Goal: Check status: Check status

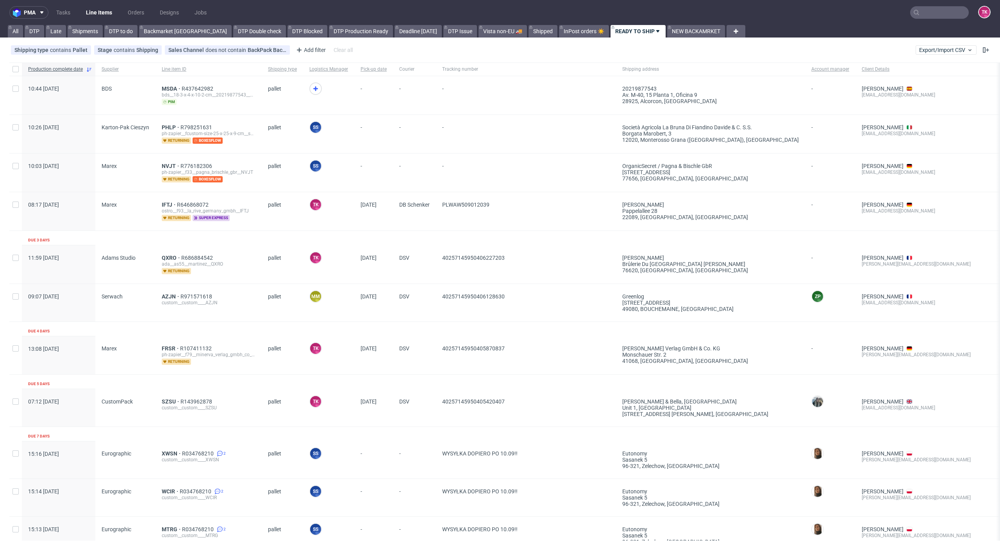
click at [107, 8] on link "Line Items" at bounding box center [99, 12] width 36 height 12
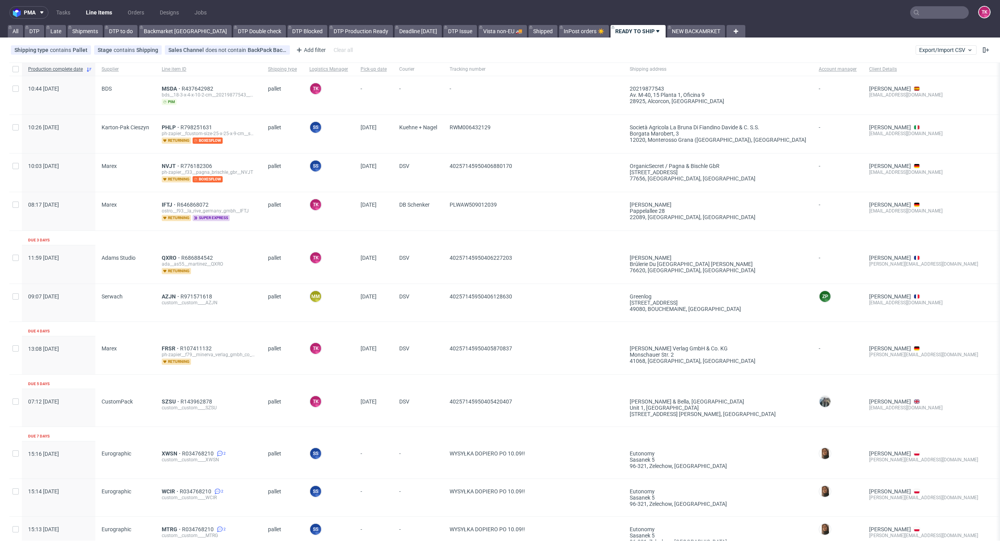
click at [108, 19] on nav "pma Tasks Line Items Orders Designs Jobs TK" at bounding box center [500, 12] width 1000 height 25
click at [107, 18] on nav "pma Tasks Line Items Orders Designs Jobs TK" at bounding box center [500, 12] width 1000 height 25
click at [107, 11] on link "Line Items" at bounding box center [99, 12] width 36 height 12
click at [166, 83] on div "MSDA R437642982 bds__18-3-x-4-x-10-2-cm__20219877543__MSDA pim" at bounding box center [208, 95] width 106 height 38
click at [169, 88] on span "MSDA" at bounding box center [172, 89] width 20 height 6
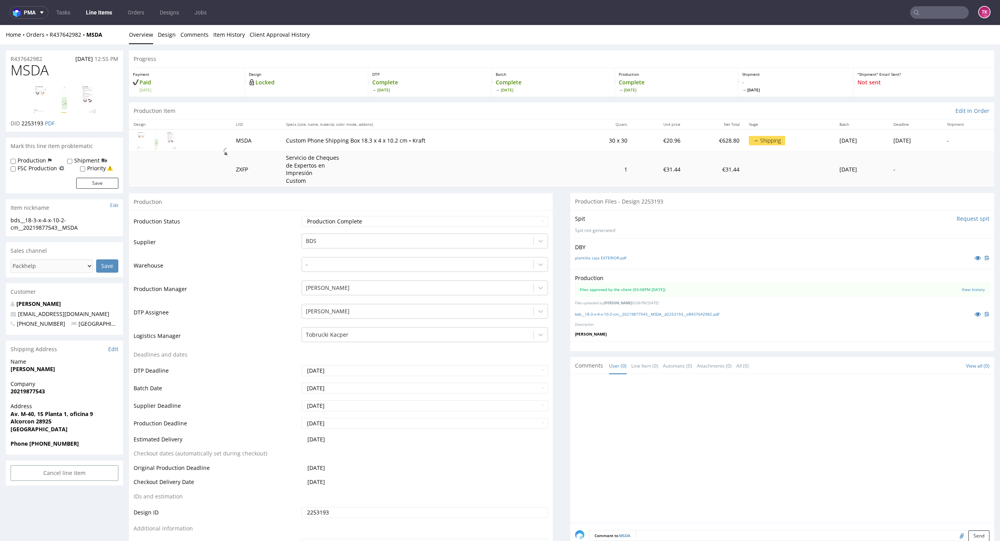
click at [108, 5] on nav "pma Tasks Line Items Orders Designs Jobs TK" at bounding box center [500, 12] width 1000 height 25
click at [108, 7] on link "Line Items" at bounding box center [99, 12] width 36 height 12
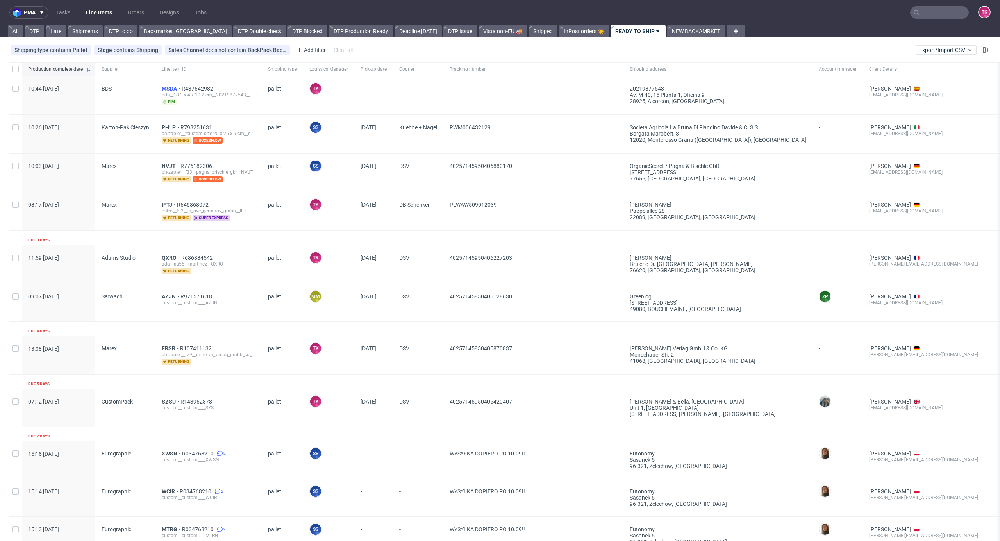
click at [168, 88] on span "MSDA" at bounding box center [172, 89] width 20 height 6
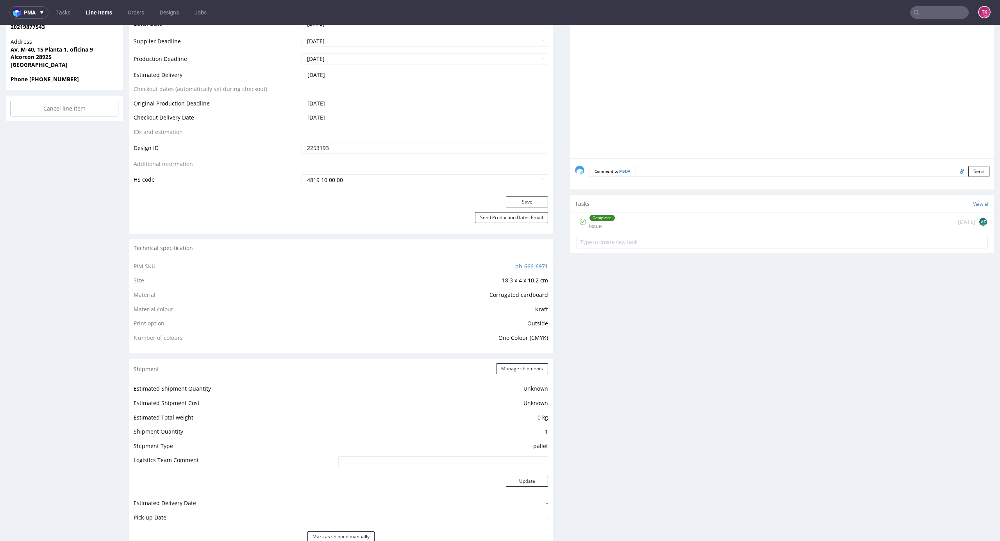
scroll to position [625, 0]
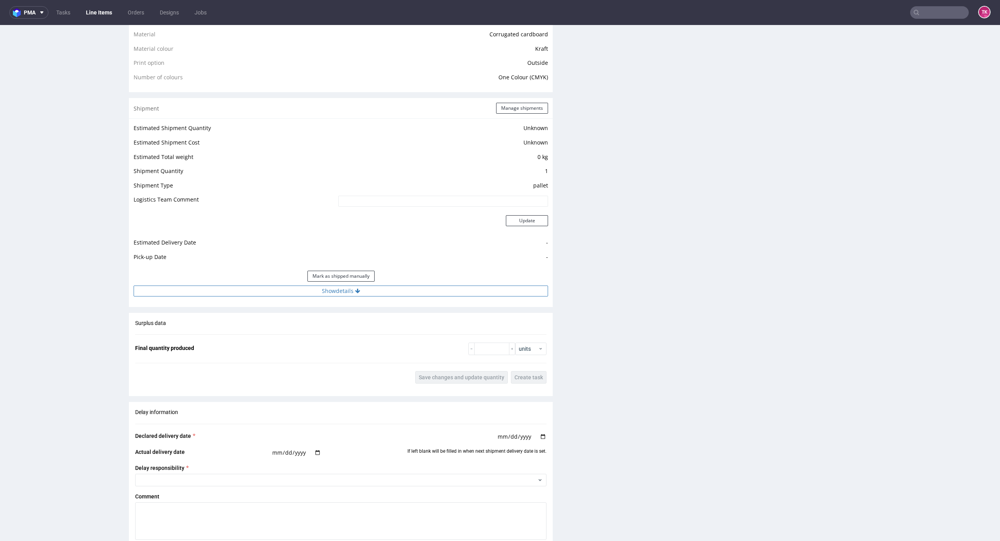
drag, startPoint x: 366, startPoint y: 285, endPoint x: 366, endPoint y: 291, distance: 6.2
click at [365, 286] on div "Estimated Shipment Quantity Unknown Estimated Shipment Cost Unknown Estimated T…" at bounding box center [341, 209] width 424 height 182
click at [366, 292] on button "Show details" at bounding box center [341, 290] width 414 height 11
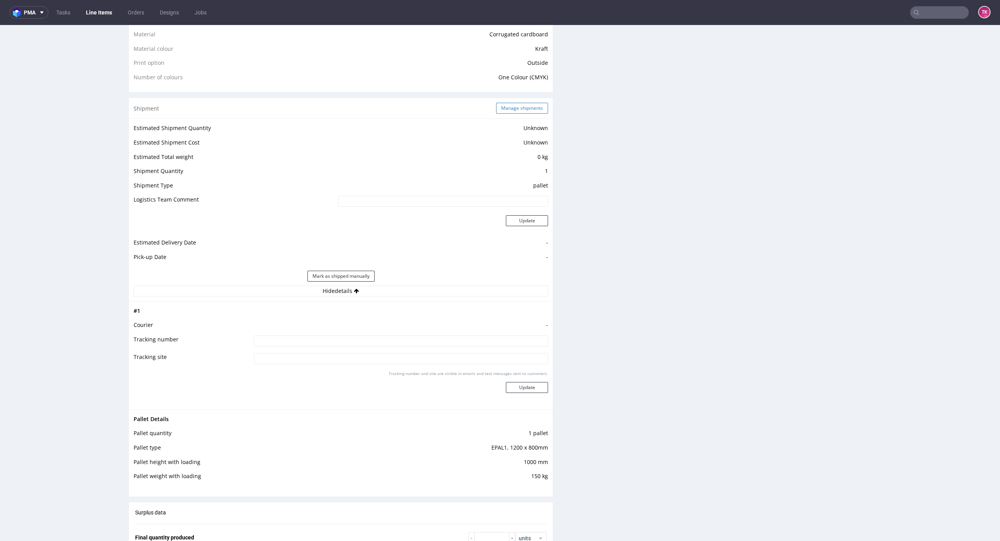
click at [515, 108] on button "Manage shipments" at bounding box center [522, 108] width 52 height 11
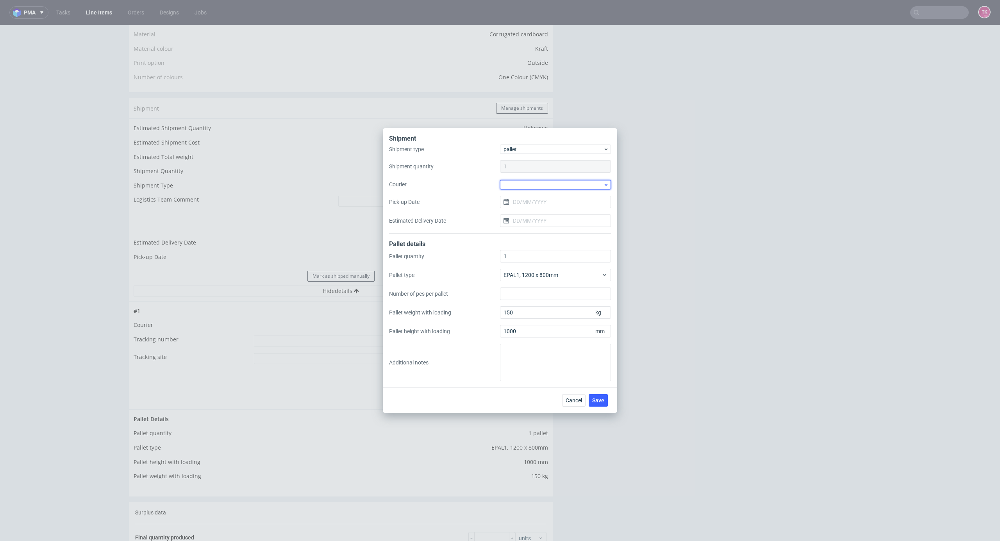
click at [539, 186] on div at bounding box center [555, 184] width 111 height 9
click at [538, 244] on div "Kuehne + Nagel" at bounding box center [555, 248] width 105 height 14
click at [598, 397] on span "Save" at bounding box center [598, 399] width 12 height 5
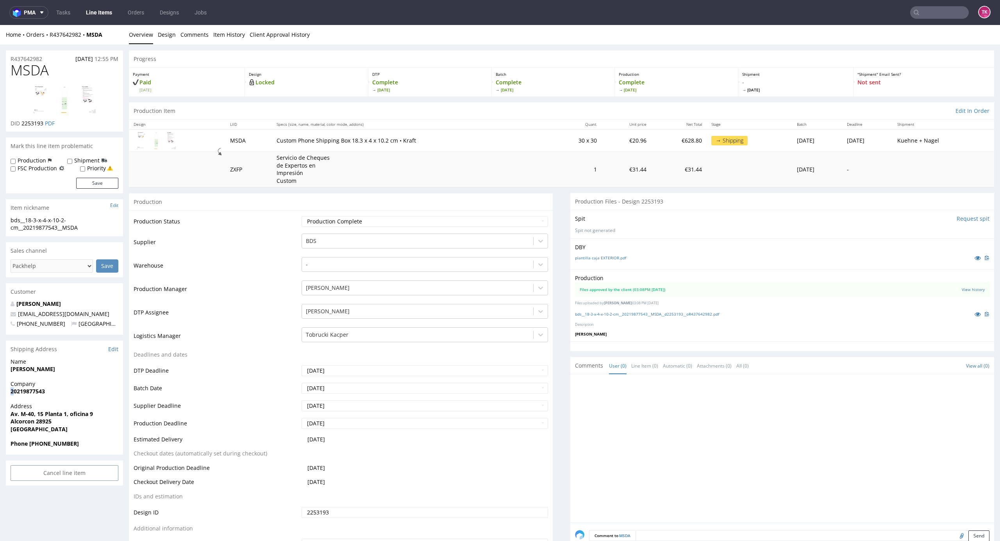
drag, startPoint x: 9, startPoint y: 388, endPoint x: 21, endPoint y: 394, distance: 13.6
click at [14, 392] on div "Company 20219877543" at bounding box center [64, 391] width 117 height 22
drag, startPoint x: 12, startPoint y: 376, endPoint x: 71, endPoint y: 367, distance: 58.8
click at [71, 367] on div "Name Marques Ángel" at bounding box center [64, 369] width 117 height 22
copy strong "[PERSON_NAME]"
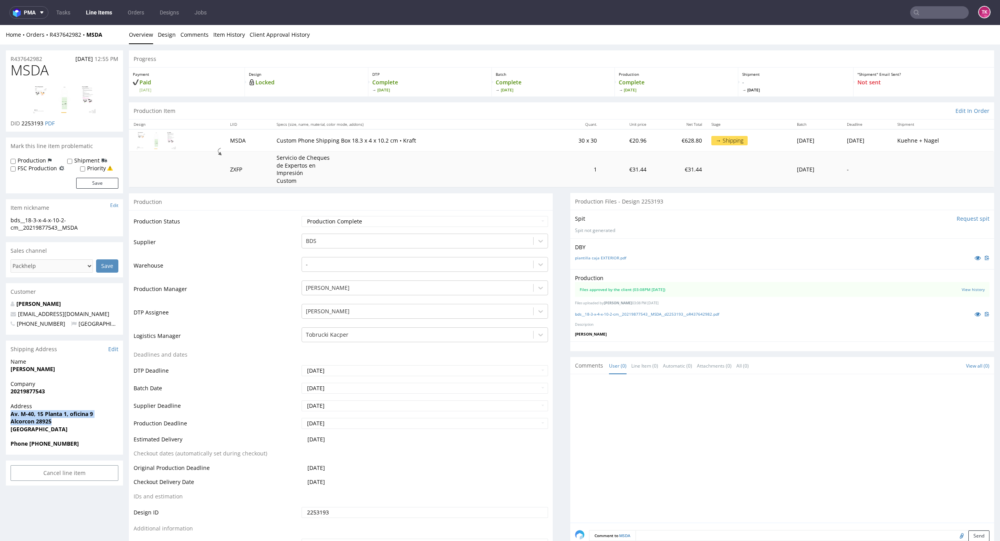
drag, startPoint x: 50, startPoint y: 413, endPoint x: 91, endPoint y: 422, distance: 41.6
copy p "Av. M-40, 15 Planta 1, oficina 9 Alcorcon 28925"
drag, startPoint x: 30, startPoint y: 446, endPoint x: 207, endPoint y: 416, distance: 179.4
click at [75, 447] on span "Phone [PHONE_NUMBER]" at bounding box center [65, 444] width 108 height 8
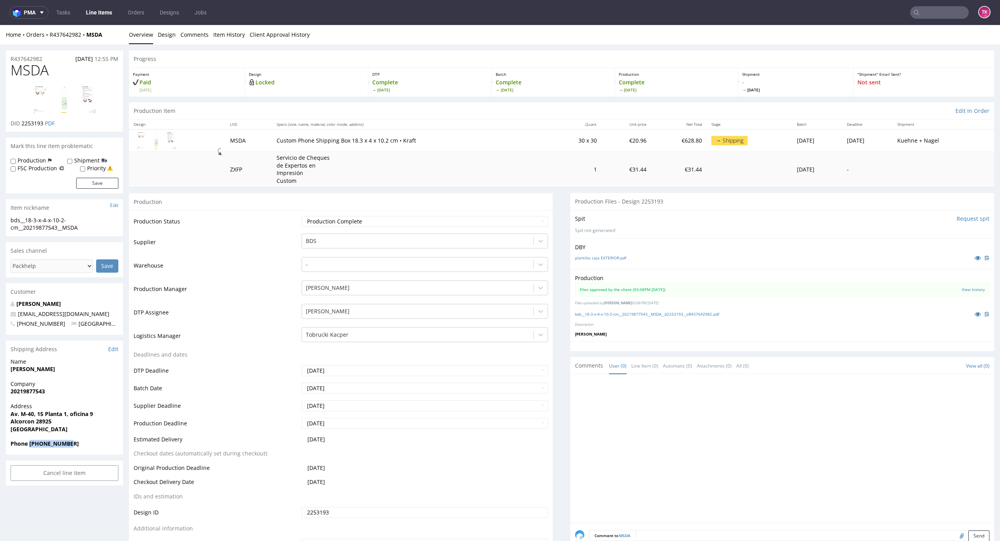
copy strong "[PHONE_NUMBER]"
drag, startPoint x: 111, startPoint y: 32, endPoint x: 48, endPoint y: 43, distance: 64.6
click at [48, 43] on div "Home Orders R437642982 MSDA Overview Design Comments Item History Client Approv…" at bounding box center [500, 35] width 1000 height 20
copy div "R437642982 MSDA"
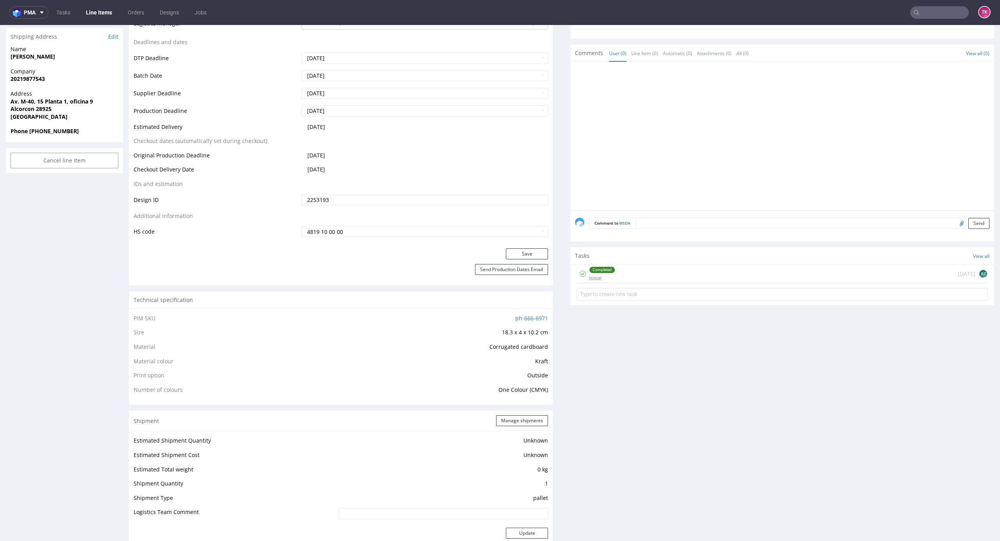
scroll to position [573, 0]
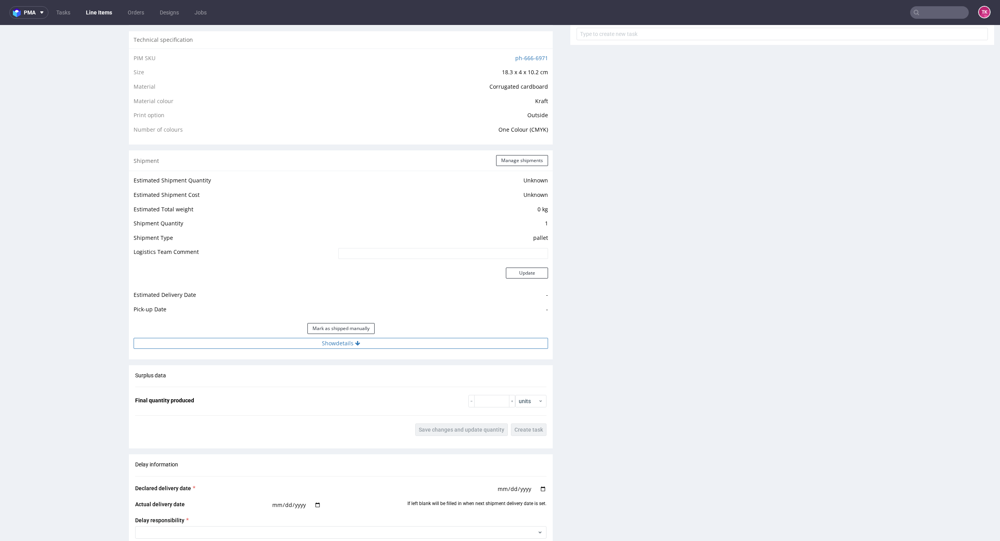
click at [409, 339] on button "Show details" at bounding box center [341, 343] width 414 height 11
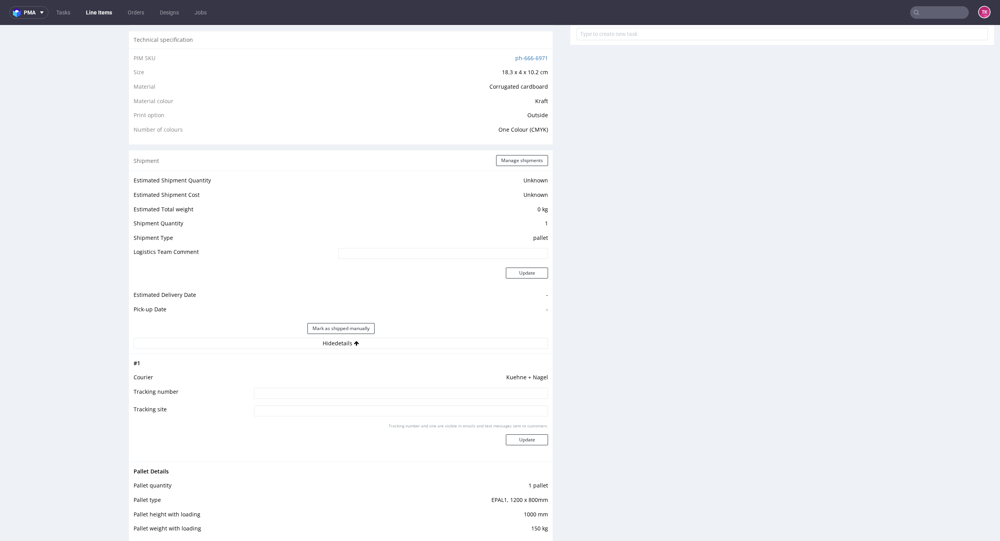
drag, startPoint x: 355, startPoint y: 391, endPoint x: 461, endPoint y: 417, distance: 108.7
click at [355, 392] on input at bounding box center [401, 393] width 294 height 11
paste input "RWM006433142"
type input "RWM006433142"
click at [514, 437] on button "Update" at bounding box center [527, 439] width 42 height 11
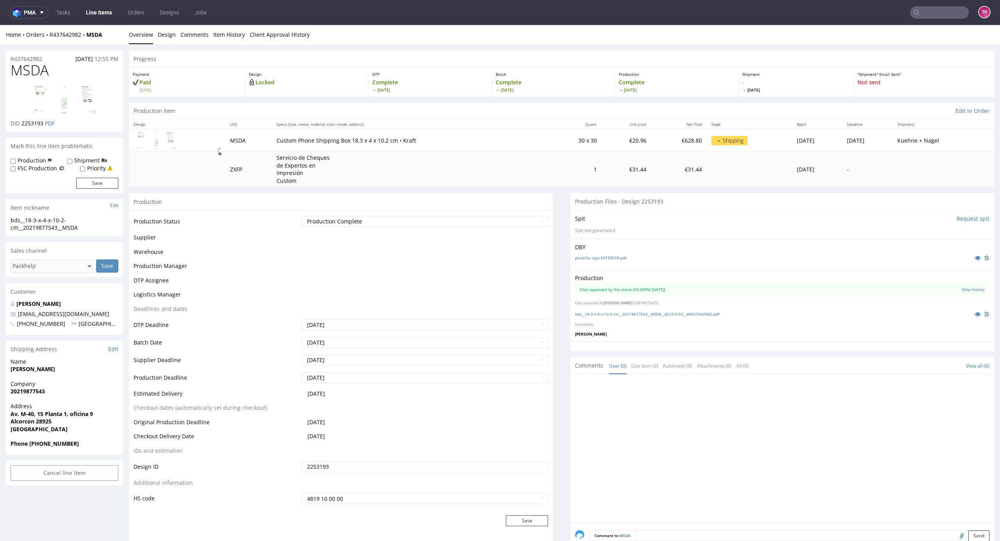
scroll to position [428, 0]
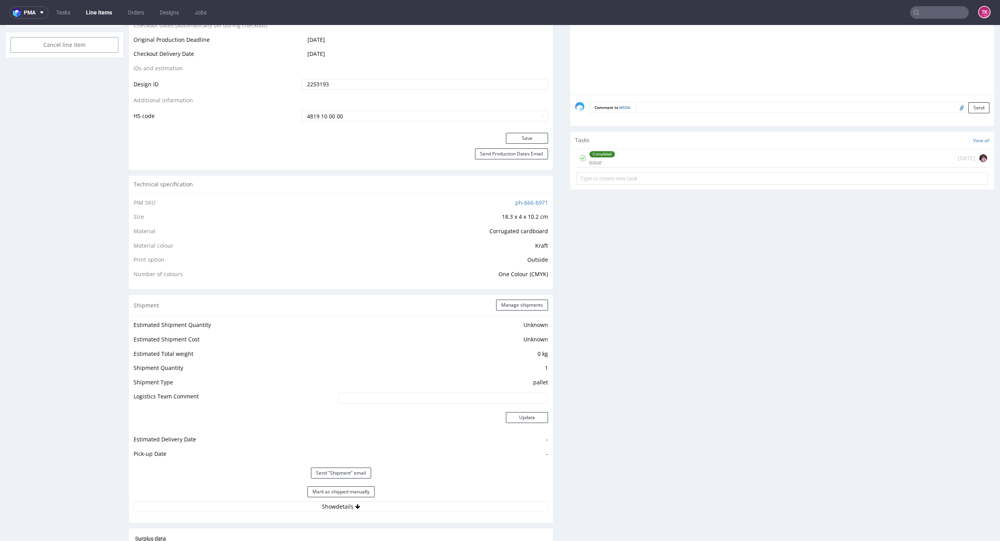
click at [97, 18] on nav "pma Tasks Line Items Orders Designs Jobs TK" at bounding box center [500, 12] width 1000 height 25
click at [97, 18] on link "Line Items" at bounding box center [99, 12] width 36 height 12
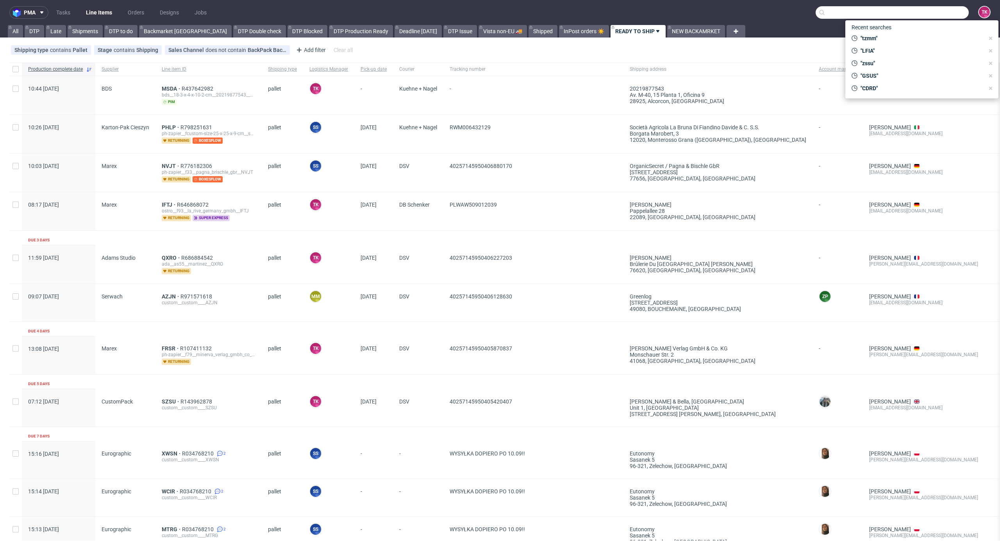
click at [916, 13] on input "text" at bounding box center [891, 12] width 153 height 12
paste input "1Z5A15806883480711"
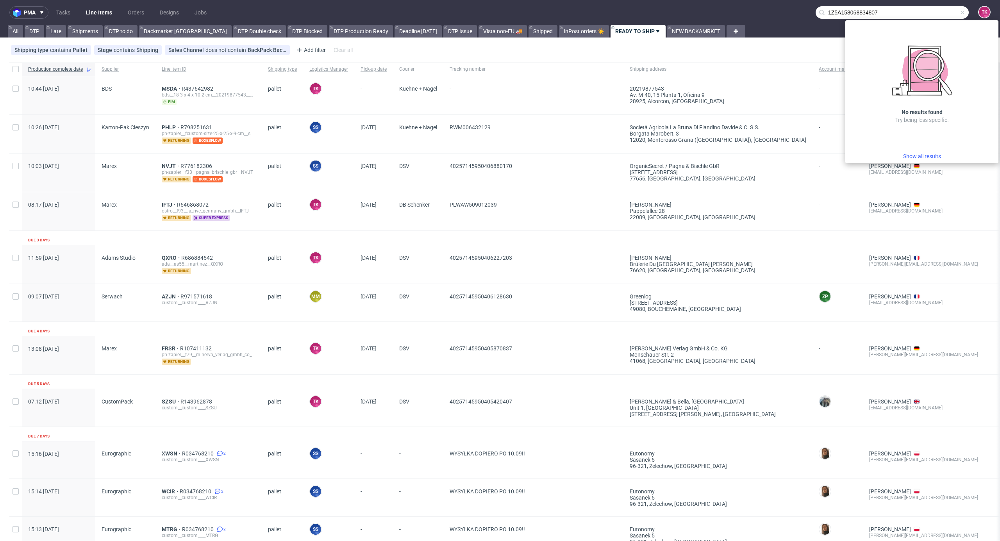
type input "1Z5A158068834807"
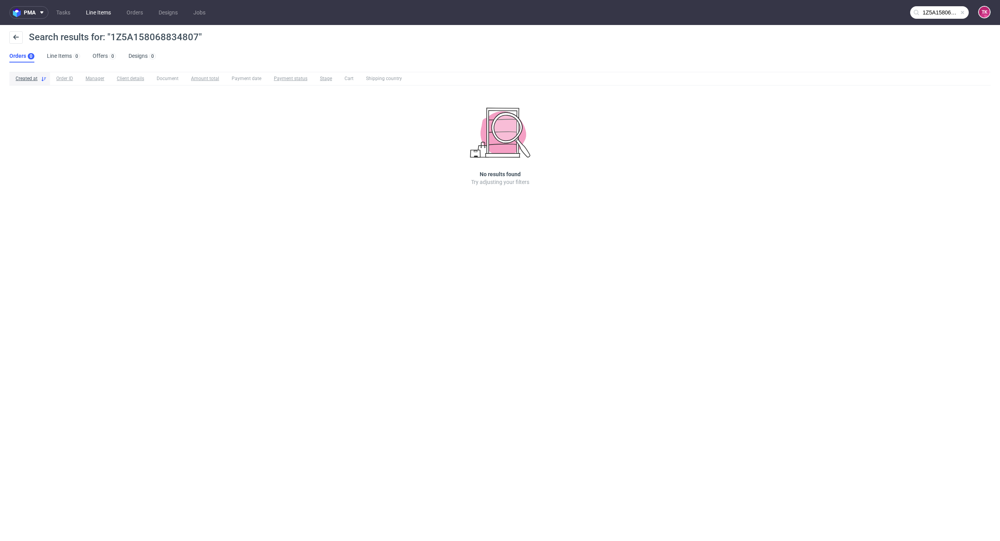
click at [93, 16] on link "Line Items" at bounding box center [98, 12] width 34 height 12
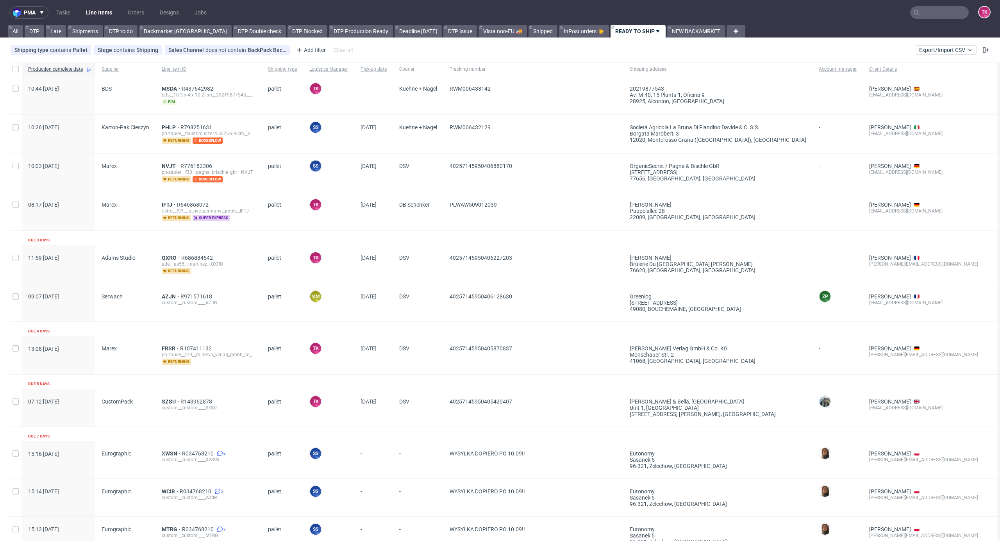
click at [113, 10] on link "Line Items" at bounding box center [99, 12] width 36 height 12
click at [98, 5] on nav "pma Tasks Line Items Orders Designs Jobs TK" at bounding box center [500, 12] width 1000 height 25
click at [102, 16] on link "Line Items" at bounding box center [99, 12] width 36 height 12
click at [99, 5] on nav "pma Tasks Line Items Orders Designs Jobs TK" at bounding box center [500, 12] width 1000 height 25
click at [100, 8] on link "Line Items" at bounding box center [99, 12] width 36 height 12
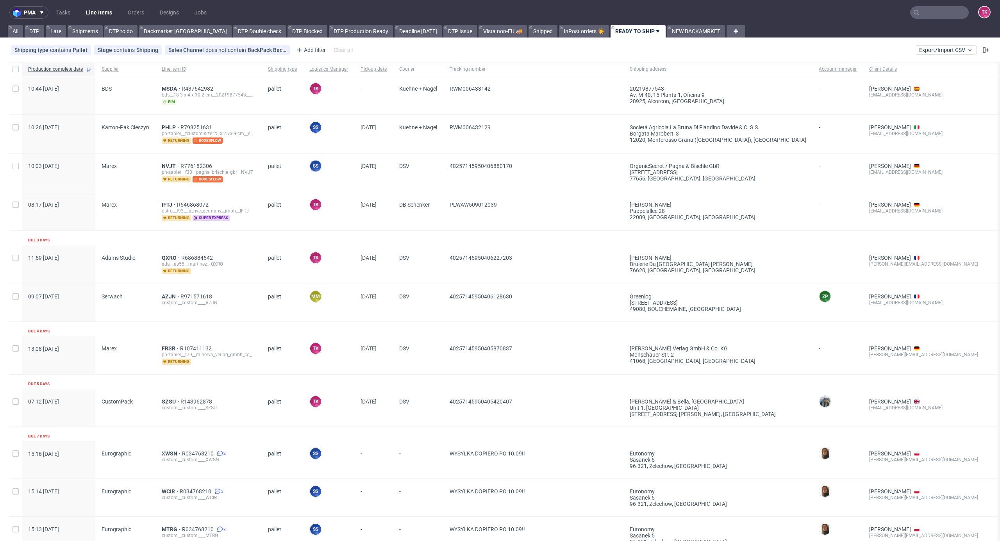
click at [100, 9] on link "Line Items" at bounding box center [99, 12] width 36 height 12
click at [81, 11] on ul "Tasks Line Items Orders Designs Jobs" at bounding box center [131, 12] width 166 height 12
click at [87, 8] on link "Line Items" at bounding box center [99, 12] width 36 height 12
click at [103, 8] on link "Line Items" at bounding box center [99, 12] width 36 height 12
click at [100, 7] on link "Line Items" at bounding box center [99, 12] width 36 height 12
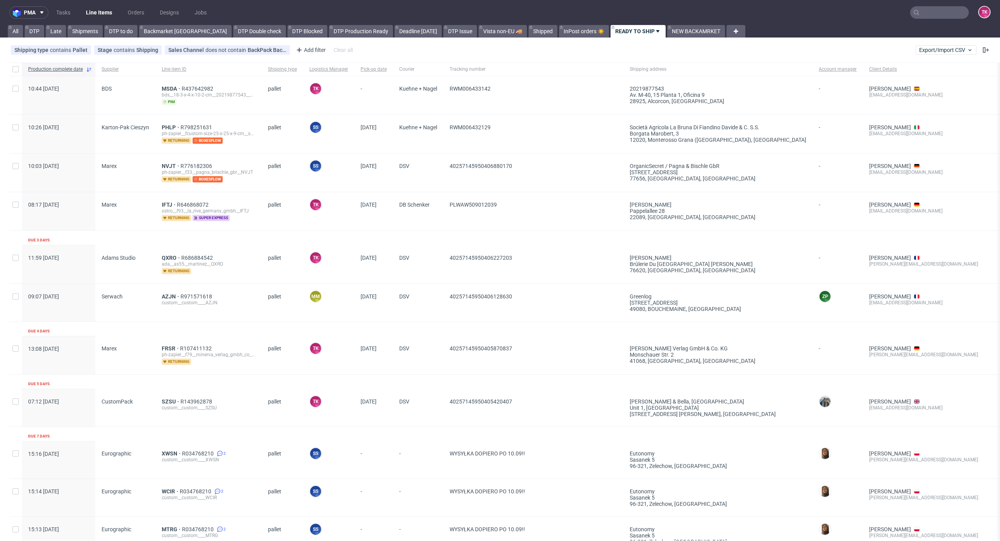
drag, startPoint x: 91, startPoint y: 17, endPoint x: 87, endPoint y: 14, distance: 4.2
click at [91, 18] on link "Line Items" at bounding box center [99, 12] width 36 height 12
click at [99, 11] on link "Line Items" at bounding box center [99, 12] width 36 height 12
click at [112, 10] on link "Line Items" at bounding box center [99, 12] width 36 height 12
click at [100, 7] on nav "pma Tasks Line Items Orders Designs Jobs TK" at bounding box center [500, 12] width 1000 height 25
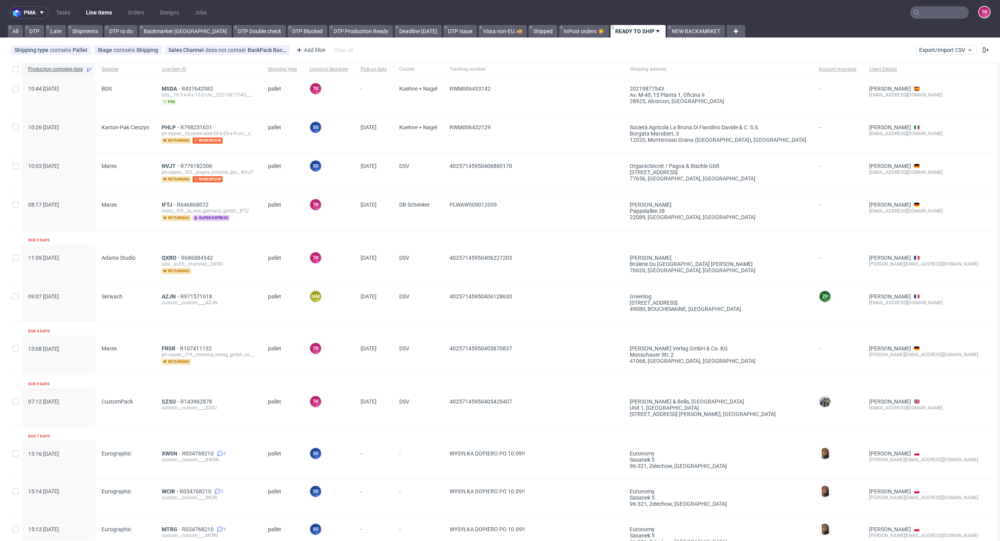
click at [99, 7] on link "Line Items" at bounding box center [99, 12] width 36 height 12
click at [111, 4] on nav "pma Tasks Line Items Orders Designs Jobs TK" at bounding box center [500, 12] width 1000 height 25
click at [108, 6] on link "Line Items" at bounding box center [99, 12] width 36 height 12
click at [82, 16] on ul "Tasks Line Items Orders Designs Jobs" at bounding box center [131, 12] width 166 height 12
click at [101, 9] on link "Line Items" at bounding box center [99, 12] width 36 height 12
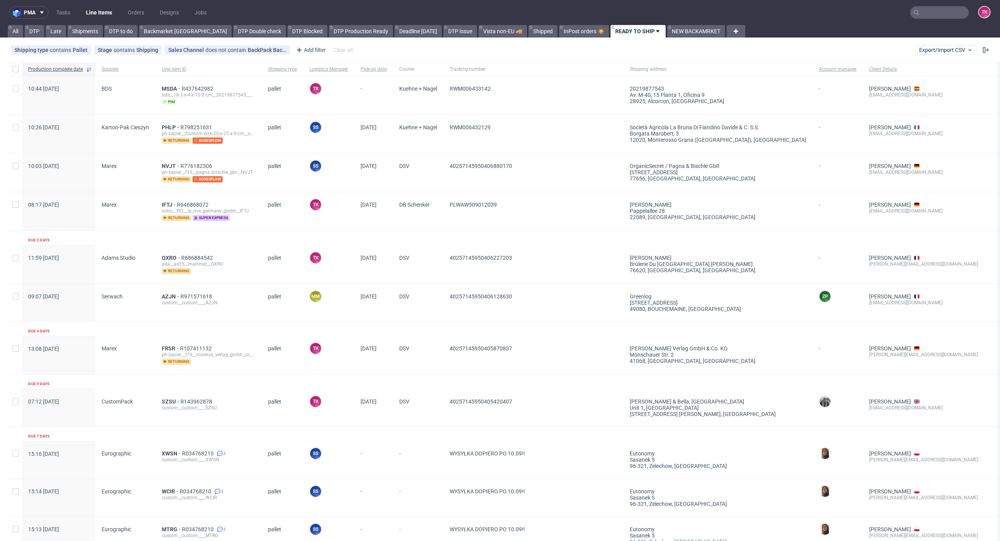
click at [103, 4] on nav "pma Tasks Line Items Orders Designs Jobs TK" at bounding box center [500, 12] width 1000 height 25
click at [102, 9] on link "Line Items" at bounding box center [99, 12] width 36 height 12
drag, startPoint x: 912, startPoint y: 18, endPoint x: 912, endPoint y: 9, distance: 9.0
click at [912, 9] on nav "pma Tasks Line Items Orders Designs Jobs TK" at bounding box center [500, 12] width 1000 height 25
click at [914, 6] on input "text" at bounding box center [939, 12] width 59 height 12
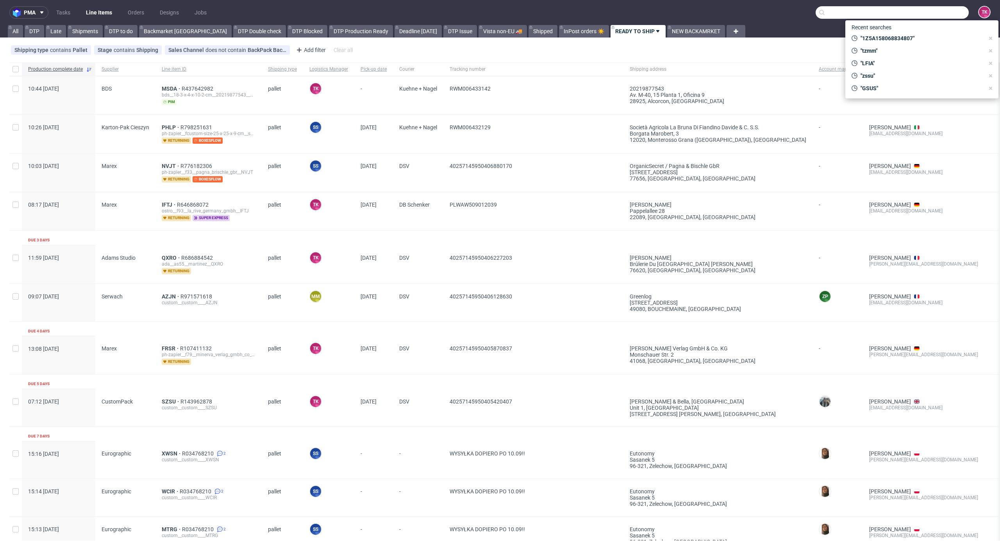
paste input "1Z5A15806894038732"
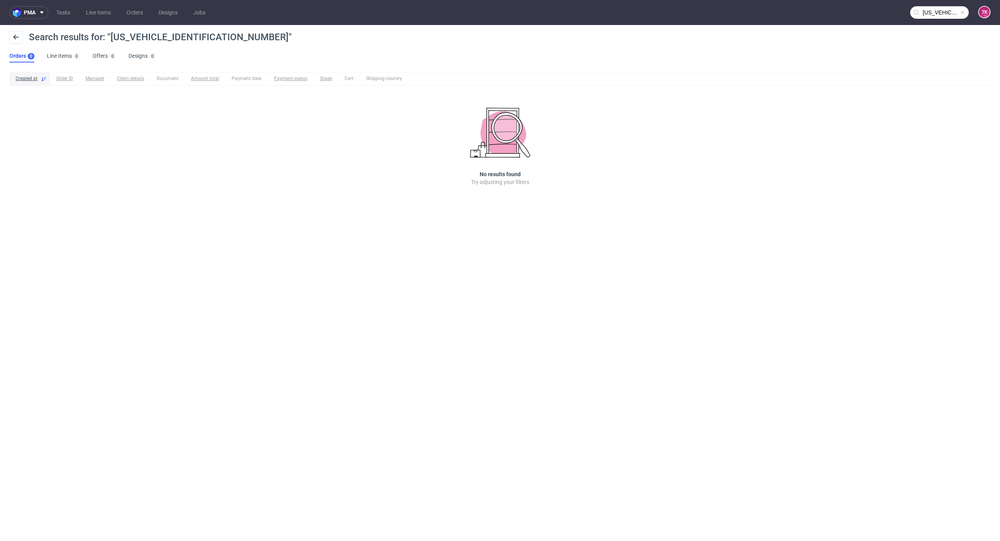
drag, startPoint x: 930, startPoint y: 20, endPoint x: 933, endPoint y: 12, distance: 7.7
click at [930, 19] on nav "pma Tasks Line Items Orders Designs Jobs 1Z5A1580689403873 TK" at bounding box center [500, 12] width 1000 height 25
click at [935, 12] on input "1Z5A1580689403873" at bounding box center [891, 12] width 153 height 12
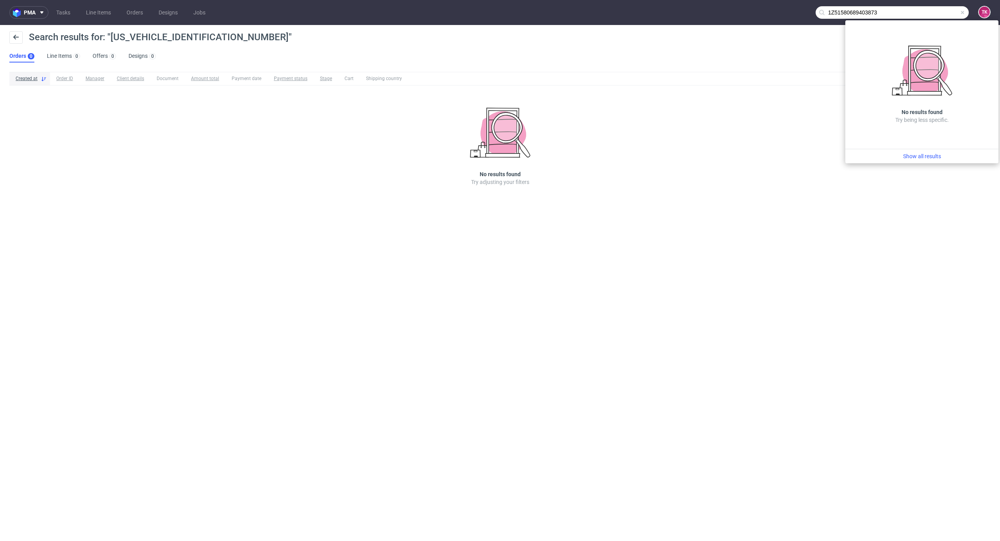
paste input "A15806894038732"
type input "1Z5A1580689403873"
click at [98, 11] on link "Line Items" at bounding box center [98, 12] width 34 height 12
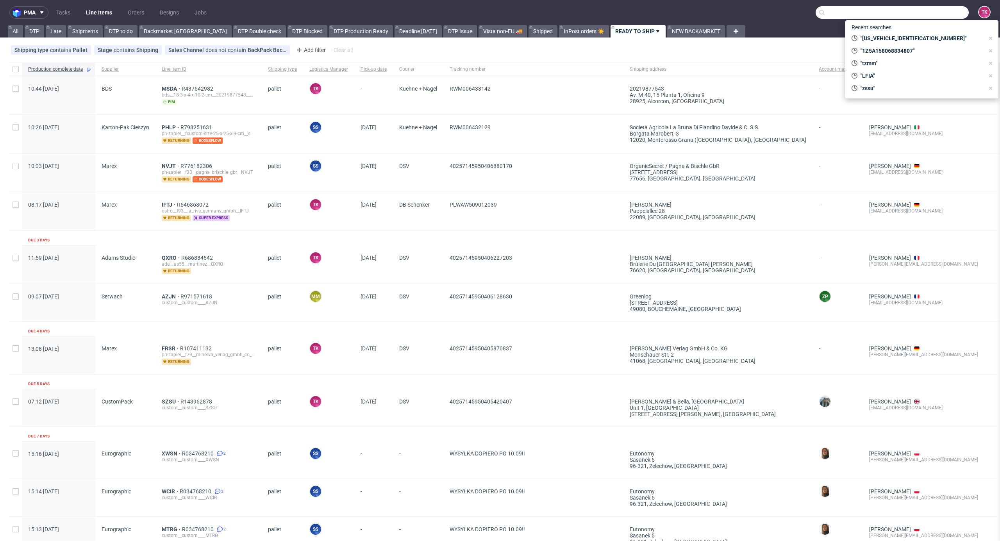
drag, startPoint x: 103, startPoint y: 4, endPoint x: 100, endPoint y: 10, distance: 7.0
click at [102, 7] on nav "pma Tasks Line Items Orders Designs Jobs TK" at bounding box center [500, 12] width 1000 height 25
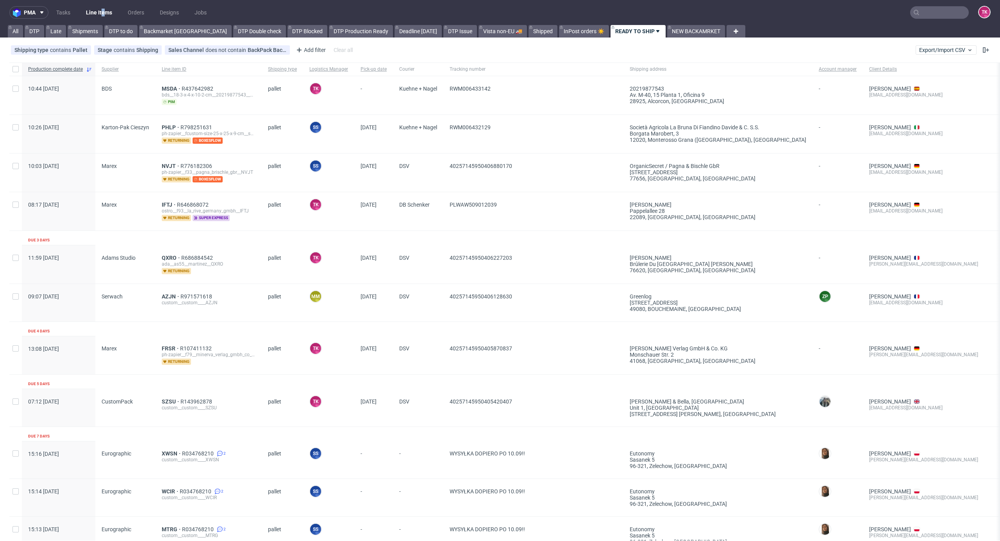
drag, startPoint x: 99, startPoint y: 13, endPoint x: 101, endPoint y: 19, distance: 6.1
click at [99, 14] on link "Line Items" at bounding box center [99, 12] width 36 height 12
click at [93, 10] on link "Line Items" at bounding box center [99, 12] width 36 height 12
drag, startPoint x: 97, startPoint y: 4, endPoint x: 98, endPoint y: 8, distance: 4.5
click at [98, 5] on nav "pma Tasks Line Items Orders Designs Jobs TK" at bounding box center [500, 12] width 1000 height 25
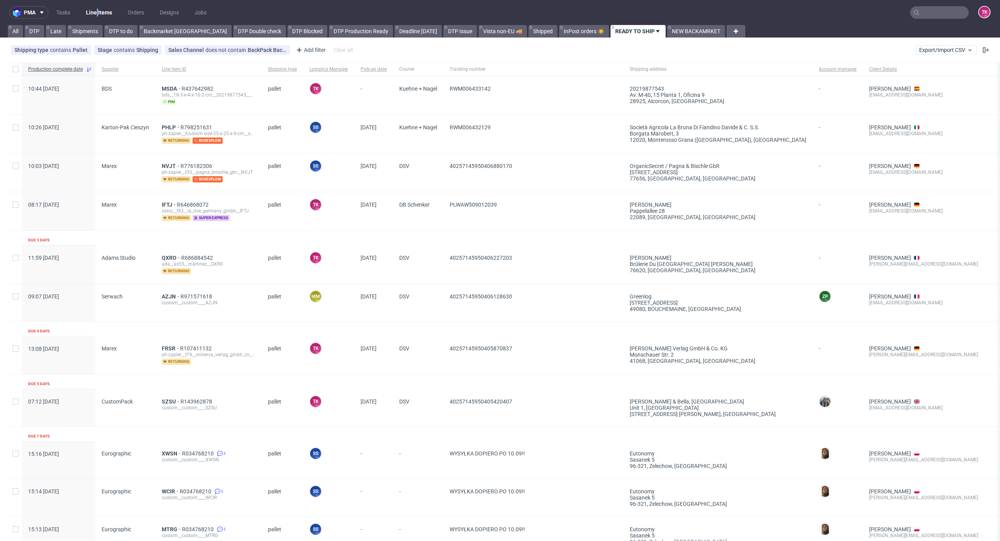
click at [100, 14] on link "Line Items" at bounding box center [99, 12] width 36 height 12
click at [103, 7] on link "Line Items" at bounding box center [99, 12] width 36 height 12
click at [101, 12] on link "Line Items" at bounding box center [99, 12] width 36 height 12
click at [86, 16] on link "Line Items" at bounding box center [99, 12] width 36 height 12
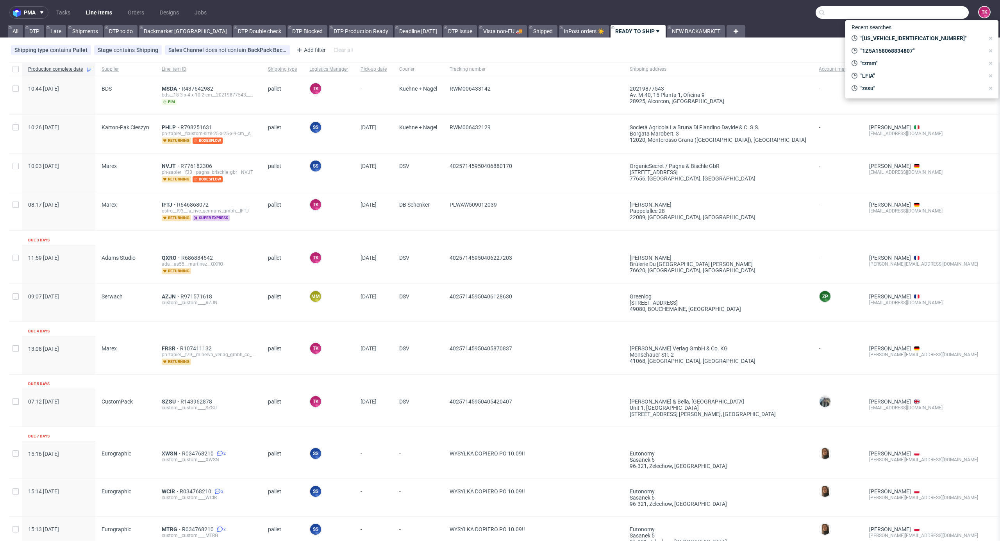
click at [932, 10] on input "text" at bounding box center [891, 12] width 153 height 12
paste input "PLWAW508034749"
type input "PLWAW508034749"
click at [886, 35] on div "KDKO" at bounding box center [921, 32] width 141 height 14
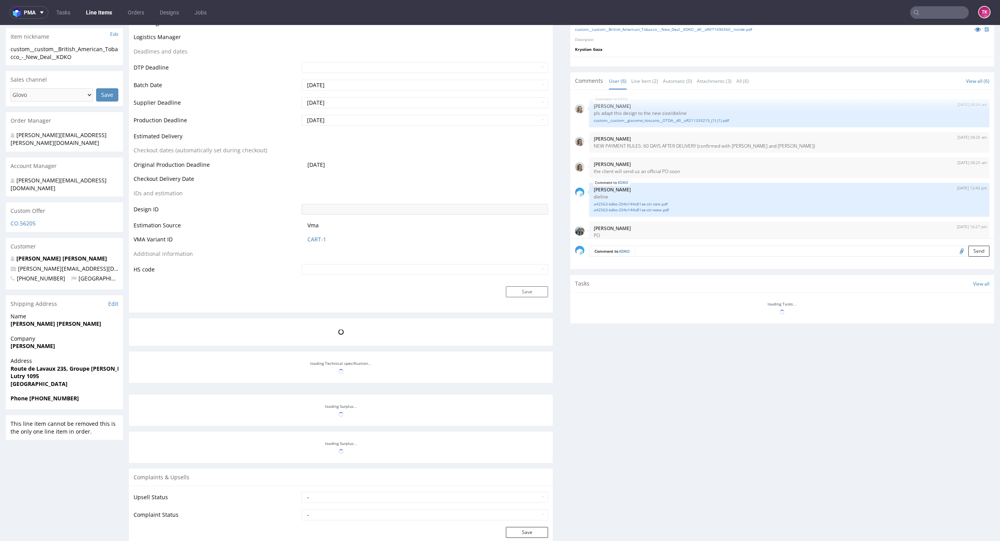
scroll to position [281, 0]
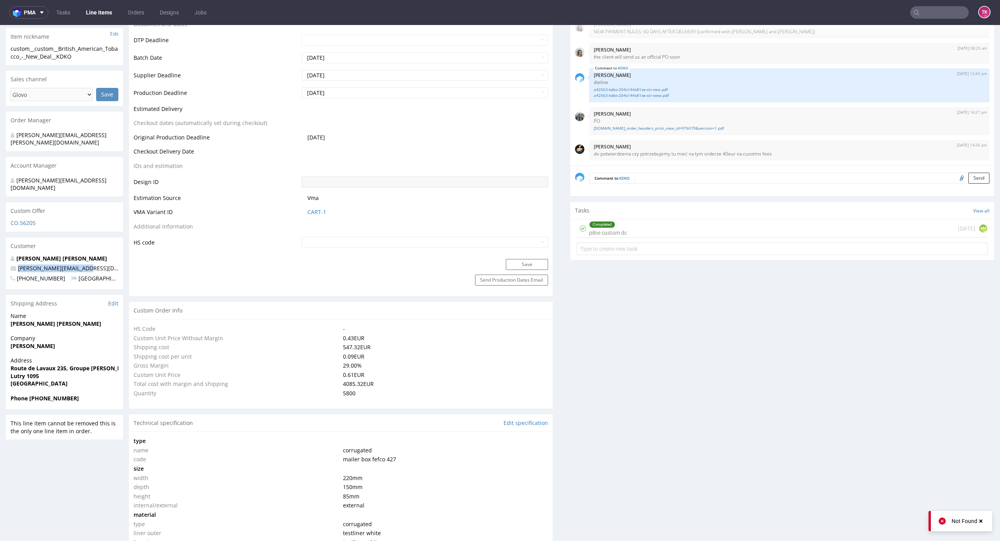
drag, startPoint x: 98, startPoint y: 252, endPoint x: 2, endPoint y: 230, distance: 98.4
click at [2, 253] on div "R071696560 17.07.2025 08:21 AM KDKO DID PH PRO Integration Item PHI-PH00-A08815…" at bounding box center [500, 549] width 1000 height 1572
copy span "juan_leal_reina@bat.com"
click at [96, 11] on link "Line Items" at bounding box center [99, 12] width 36 height 12
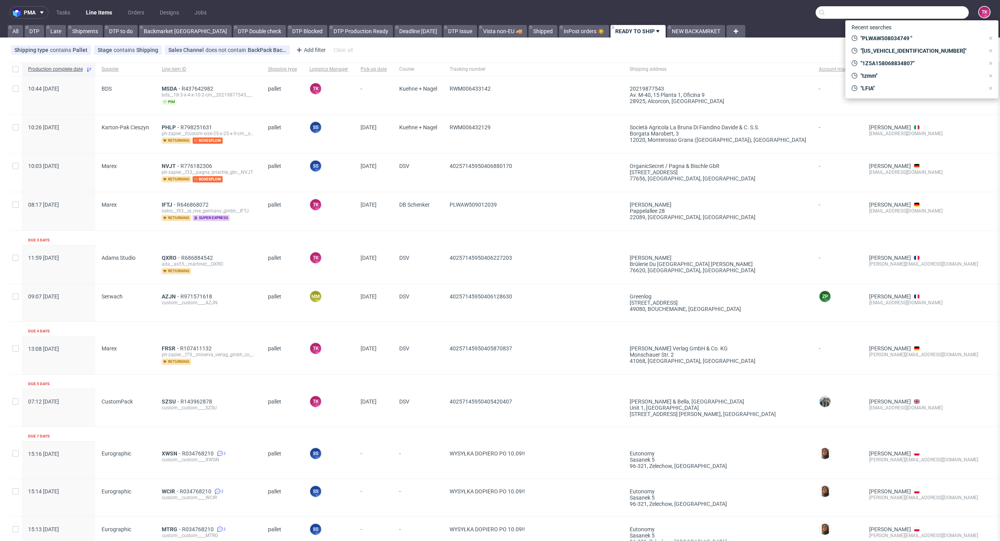
click at [939, 12] on input "text" at bounding box center [891, 12] width 153 height 12
paste input "PLWAW508034776"
type input "PLWAW508034776"
click at [894, 30] on div "HOGA" at bounding box center [921, 32] width 141 height 14
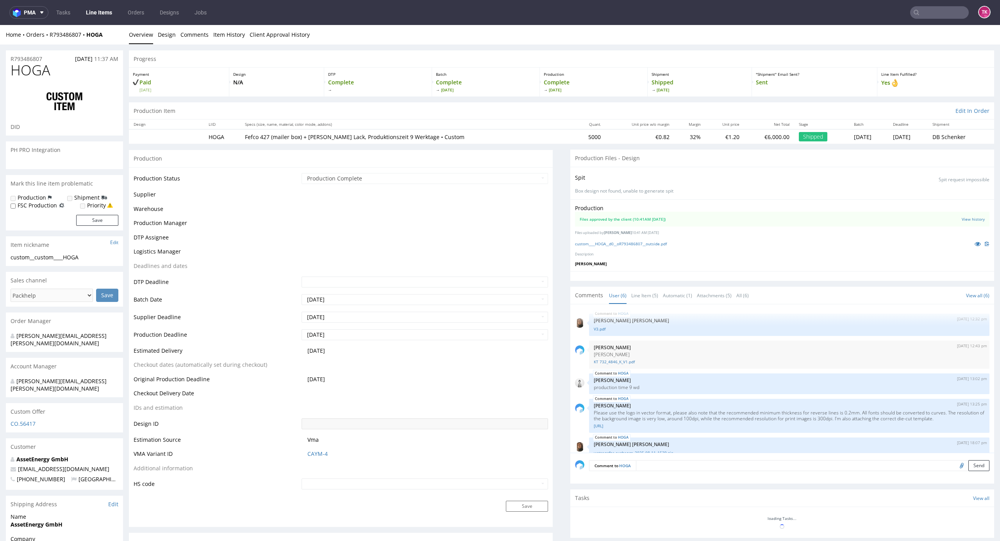
scroll to position [83, 0]
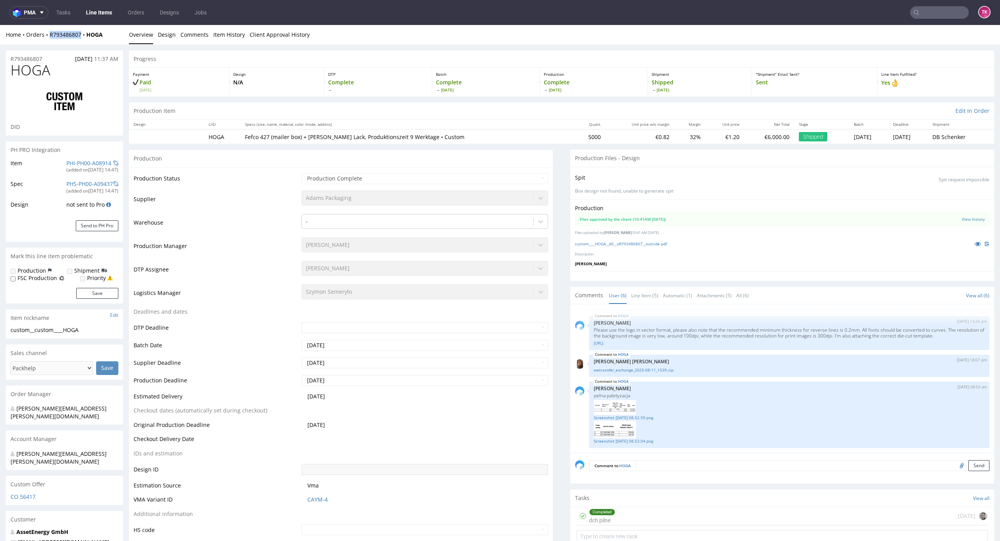
drag, startPoint x: 47, startPoint y: 40, endPoint x: 82, endPoint y: 43, distance: 35.3
click at [82, 43] on div "Home Orders R793486807 HOGA Overview Design Comments Item History Client Approv…" at bounding box center [500, 35] width 1000 height 20
copy link "R793486807"
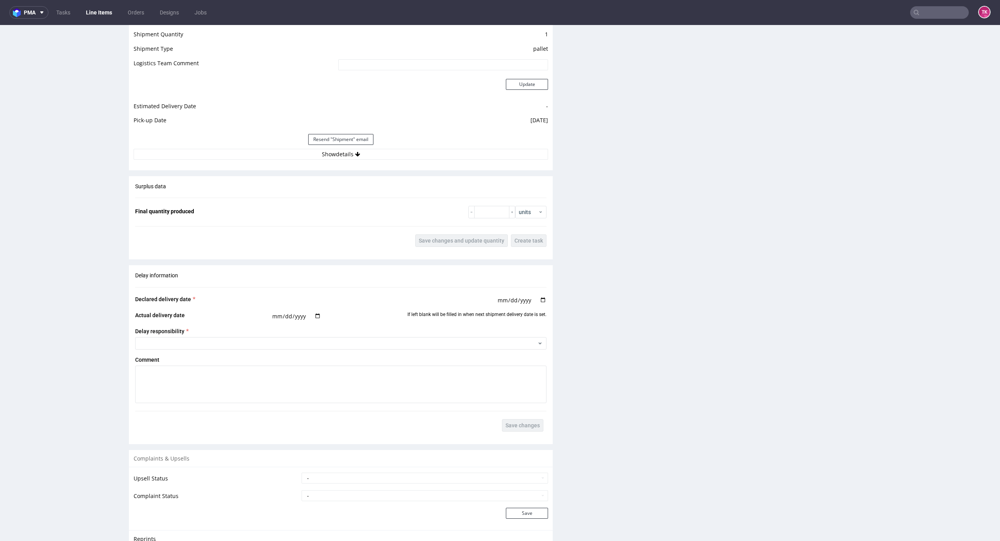
scroll to position [1041, 0]
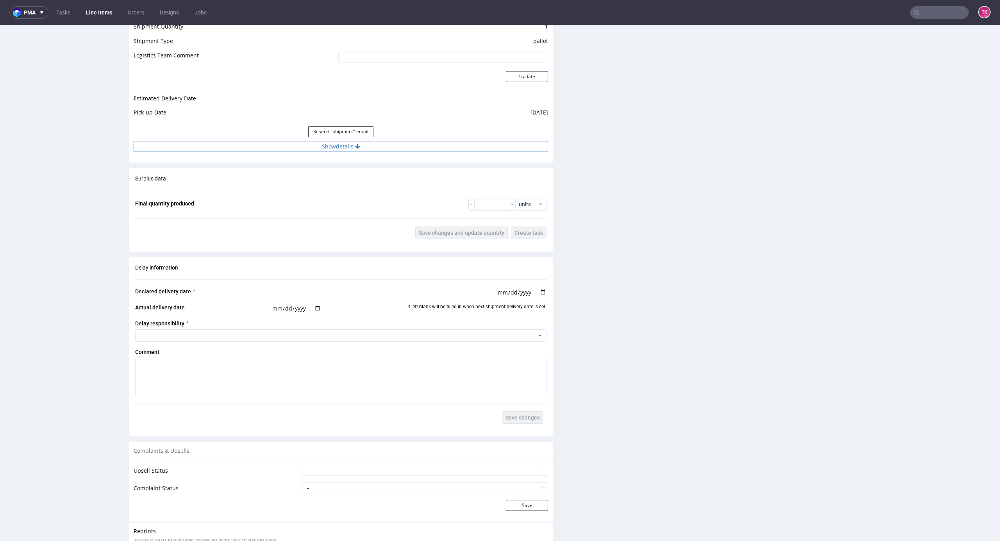
click at [423, 145] on button "Show details" at bounding box center [341, 146] width 414 height 11
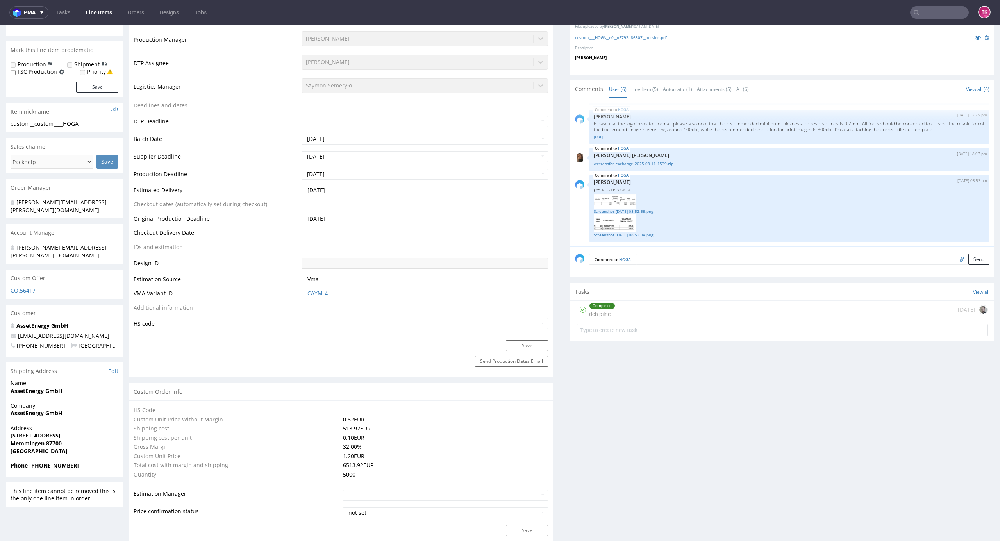
scroll to position [0, 0]
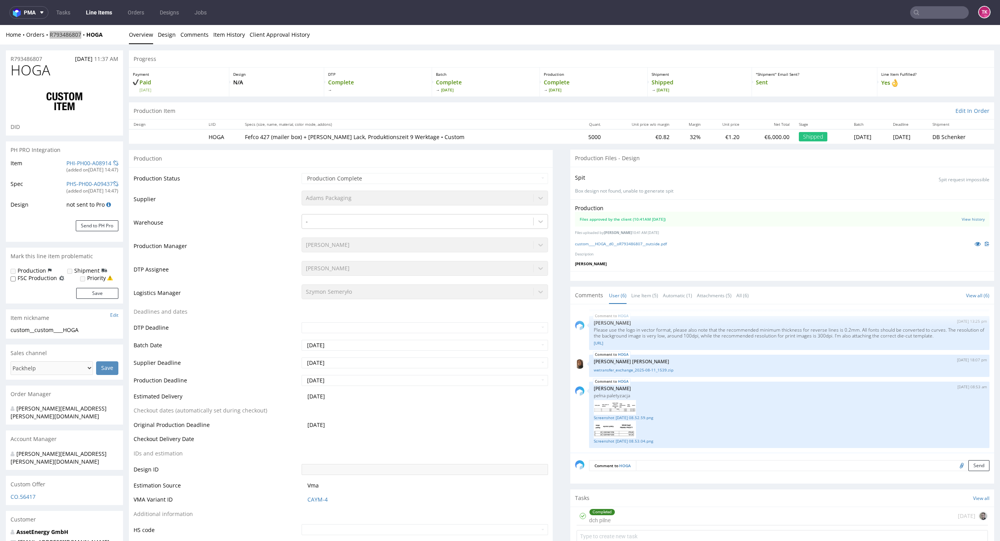
click at [88, 7] on link "Line Items" at bounding box center [99, 12] width 36 height 12
click at [99, 10] on link "Line Items" at bounding box center [99, 12] width 36 height 12
click at [99, 5] on nav "pma Tasks Line Items Orders Designs Jobs TK" at bounding box center [500, 12] width 1000 height 25
click at [100, 10] on link "Line Items" at bounding box center [99, 12] width 36 height 12
click at [99, 5] on nav "pma Tasks Line Items Orders Designs Jobs TK" at bounding box center [500, 12] width 1000 height 25
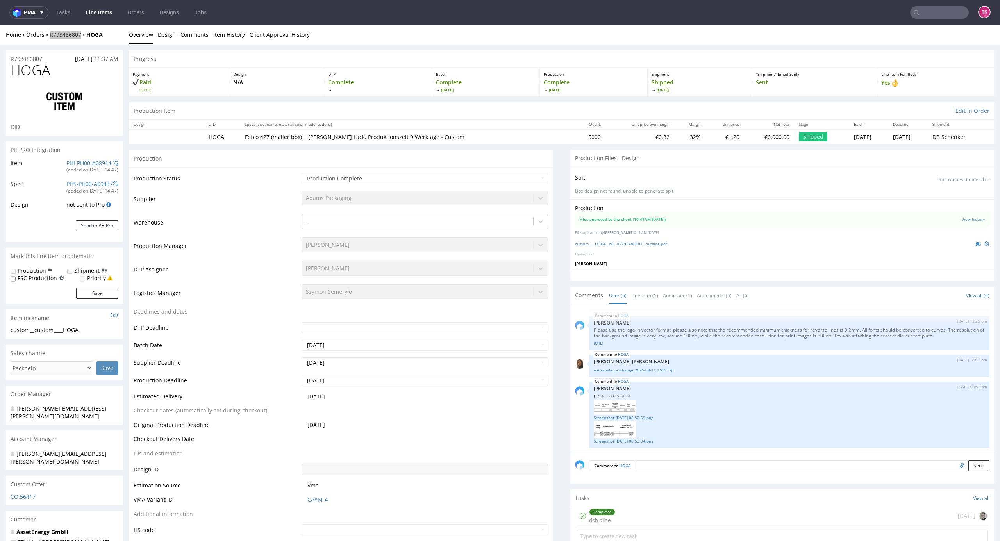
click at [100, 8] on link "Line Items" at bounding box center [99, 12] width 36 height 12
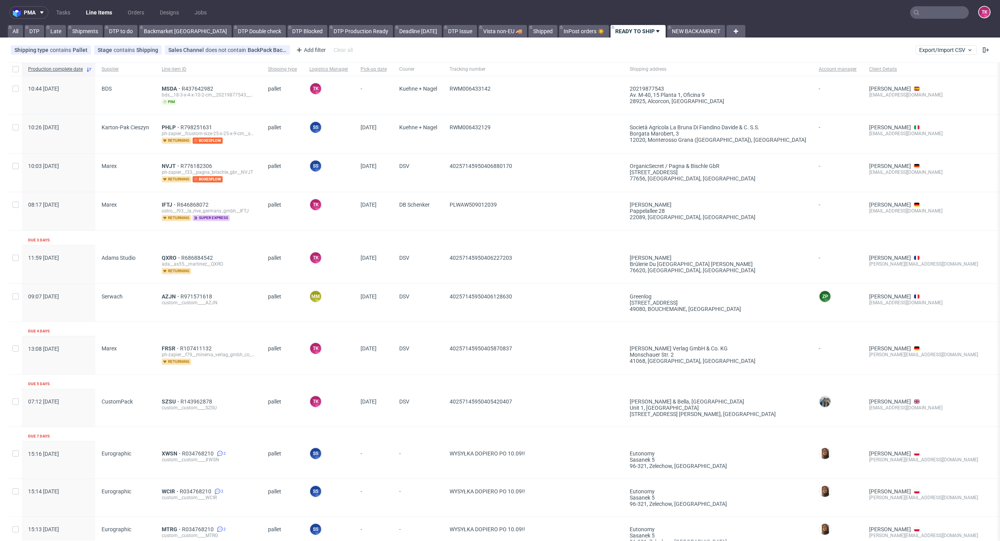
click at [105, 16] on link "Line Items" at bounding box center [99, 12] width 36 height 12
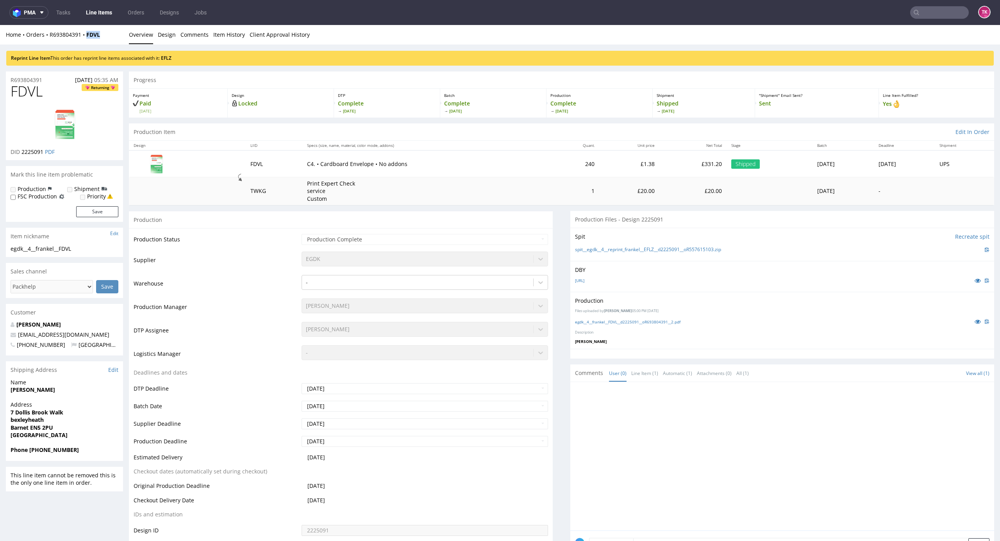
drag, startPoint x: 93, startPoint y: 39, endPoint x: 84, endPoint y: 41, distance: 8.3
click at [84, 41] on div "Home Orders R693804391 FDVL Overview Design Comments Item History Client Approv…" at bounding box center [500, 35] width 1000 height 20
copy strong "FDVL"
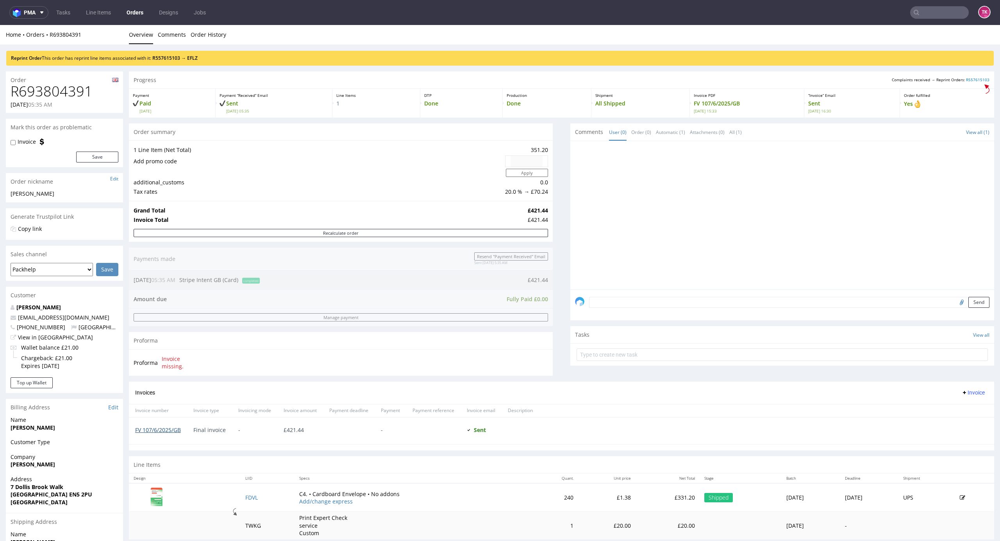
click at [163, 430] on link "FV 107/6/2025/GB" at bounding box center [158, 429] width 46 height 7
click at [241, 497] on td "FDVL" at bounding box center [268, 497] width 54 height 29
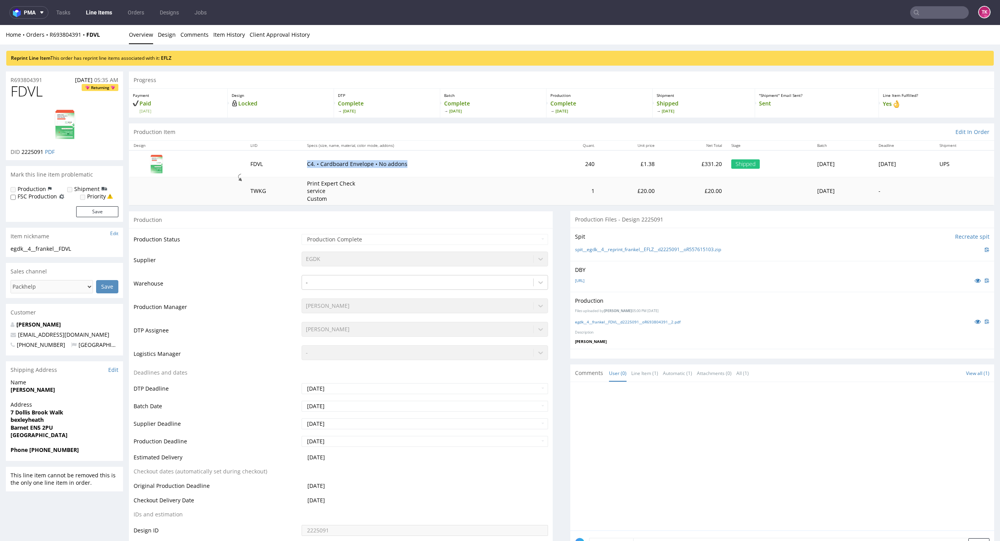
drag, startPoint x: 291, startPoint y: 173, endPoint x: 417, endPoint y: 168, distance: 126.6
click at [417, 168] on td "C4. • Cardboard Envelope • No addons" at bounding box center [426, 163] width 249 height 27
copy p "C4. • Cardboard Envelope • No addons"
click at [923, 13] on input "text" at bounding box center [939, 12] width 59 height 12
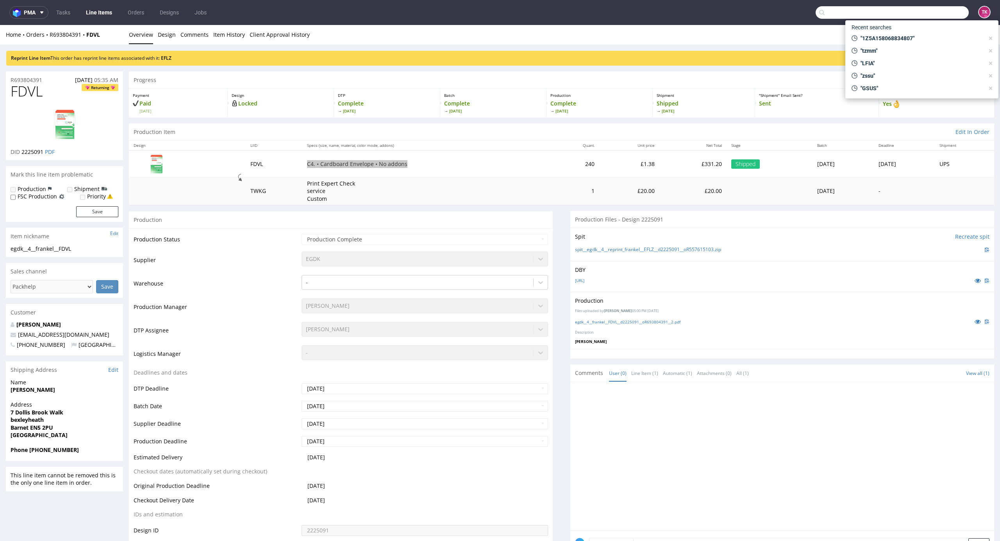
paste input "1Z5A15806890732122"
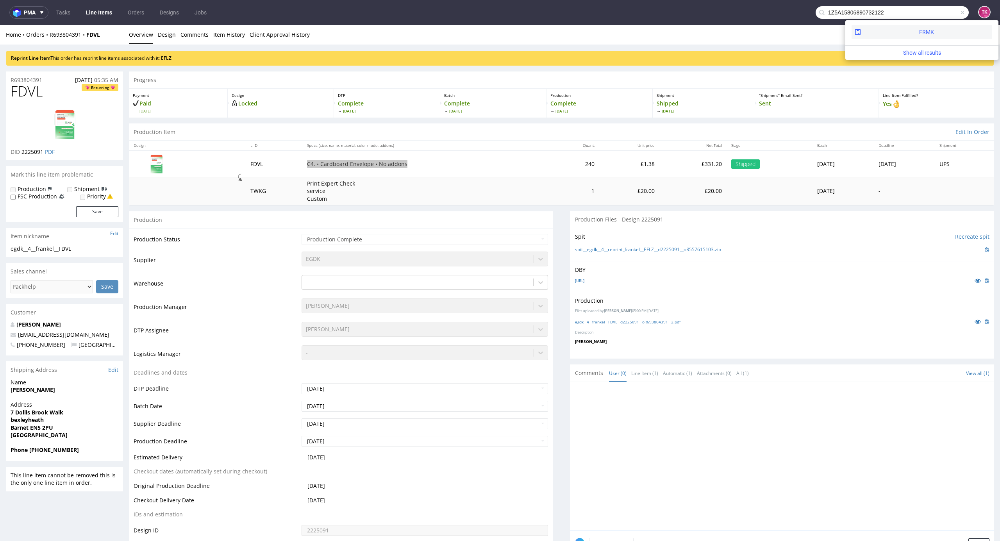
type input "1Z5A15806890732122"
click at [894, 34] on div "FRMK" at bounding box center [921, 32] width 141 height 14
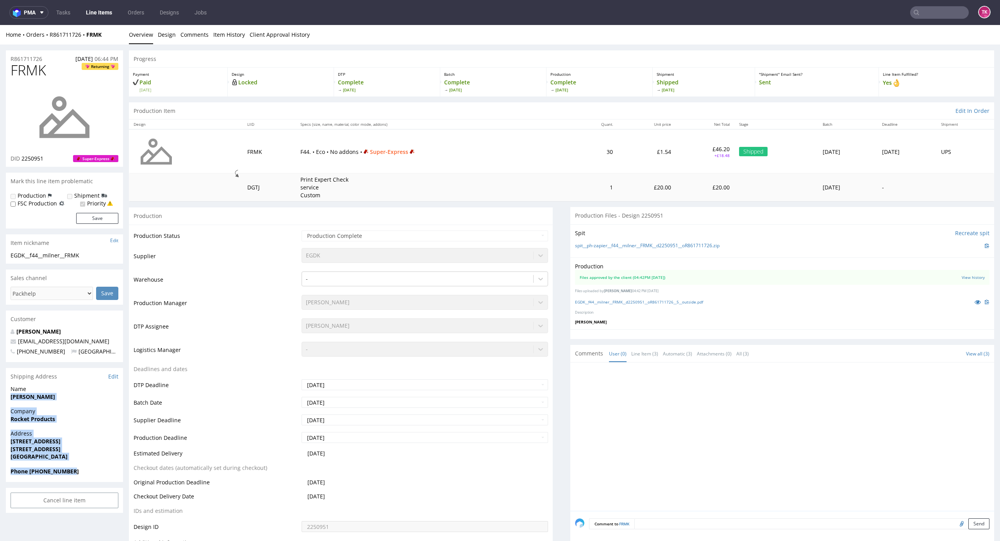
drag, startPoint x: 27, startPoint y: 428, endPoint x: 155, endPoint y: 460, distance: 131.9
copy section "Jono Milner Company Rocket Products Address 7a Regis Road London nw4 2ju United…"
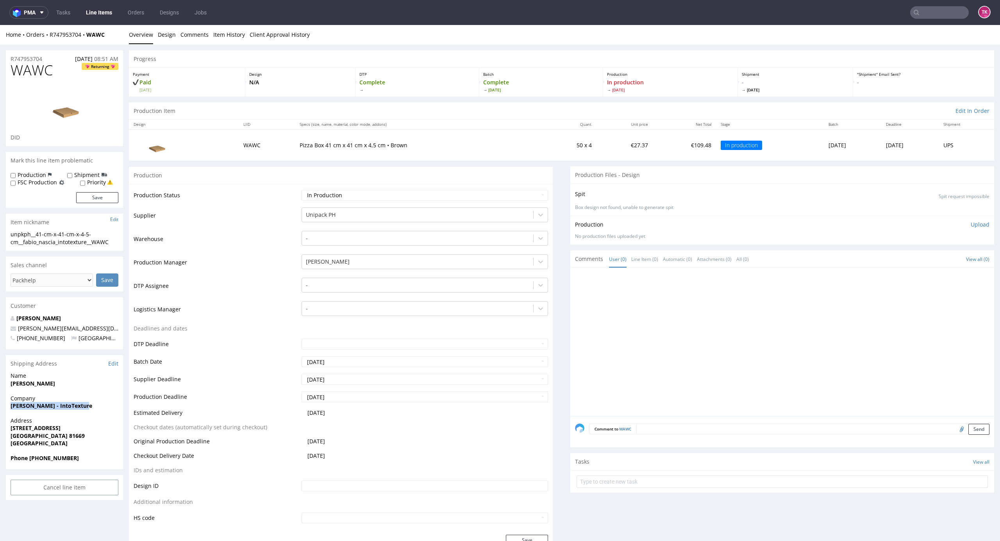
drag, startPoint x: 4, startPoint y: 411, endPoint x: 94, endPoint y: 403, distance: 90.9
copy strong "Fabio Nascia - IntoTexture"
drag, startPoint x: 2, startPoint y: 384, endPoint x: 46, endPoint y: 377, distance: 43.8
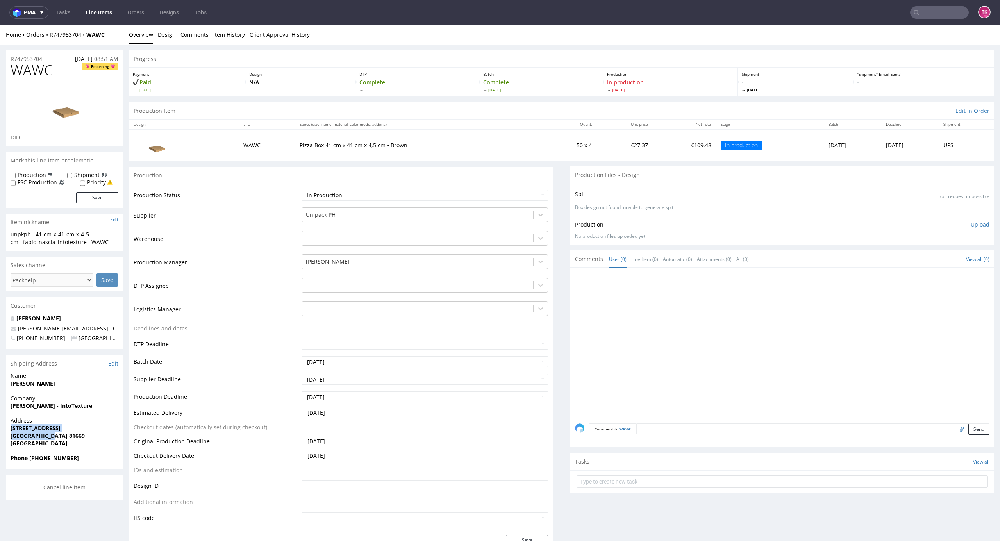
drag, startPoint x: 66, startPoint y: 436, endPoint x: 27, endPoint y: 427, distance: 40.5
copy p "Franziskanerstraße 28 München 81669"
click at [94, 20] on nav "pma Tasks Line Items Orders Designs Jobs TK" at bounding box center [500, 12] width 1000 height 25
click at [96, 14] on link "Line Items" at bounding box center [99, 12] width 36 height 12
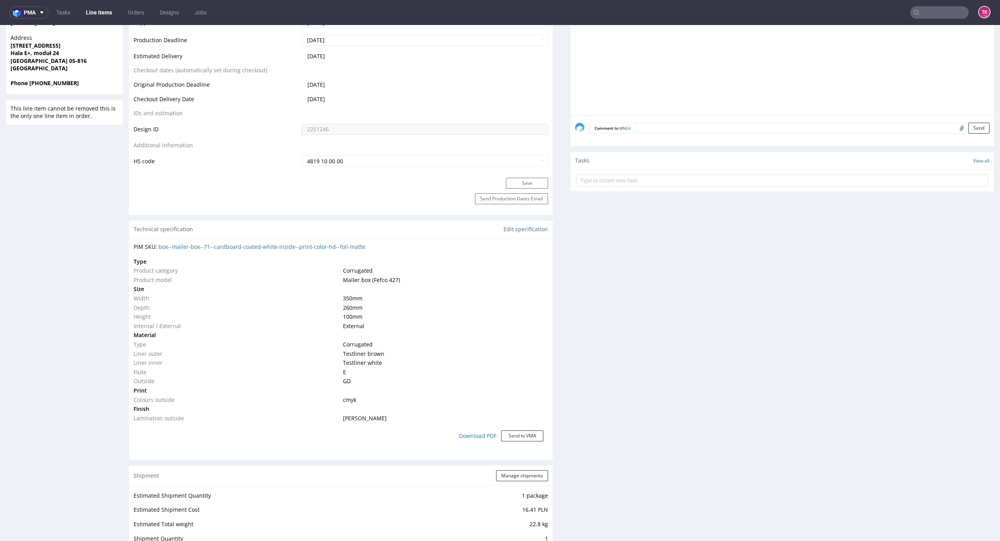
scroll to position [521, 0]
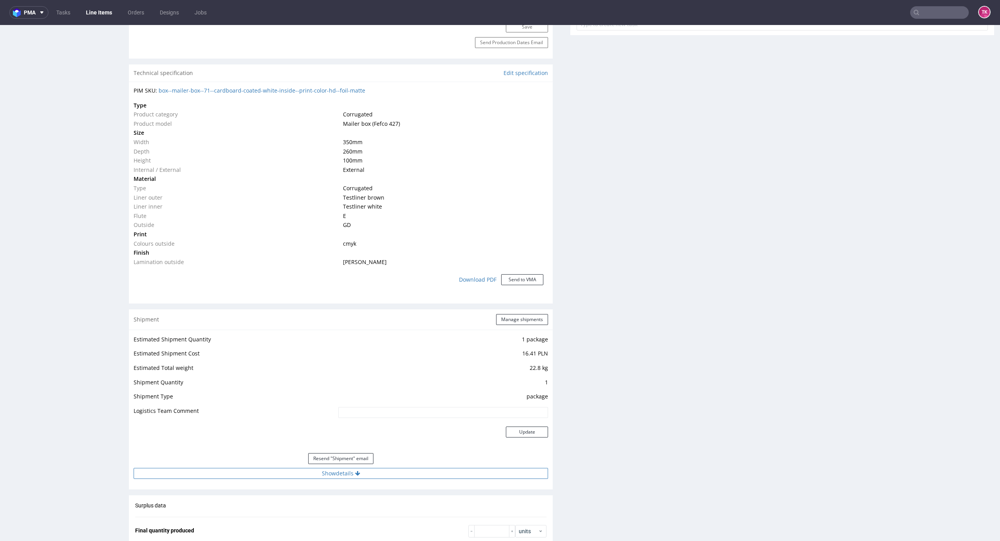
click at [412, 470] on button "Show details" at bounding box center [341, 473] width 414 height 11
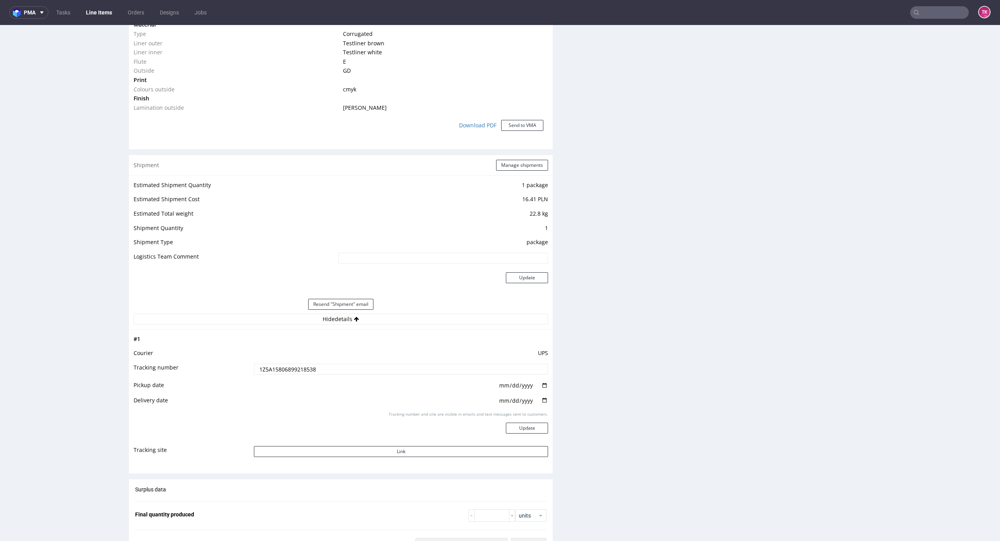
scroll to position [781, 0]
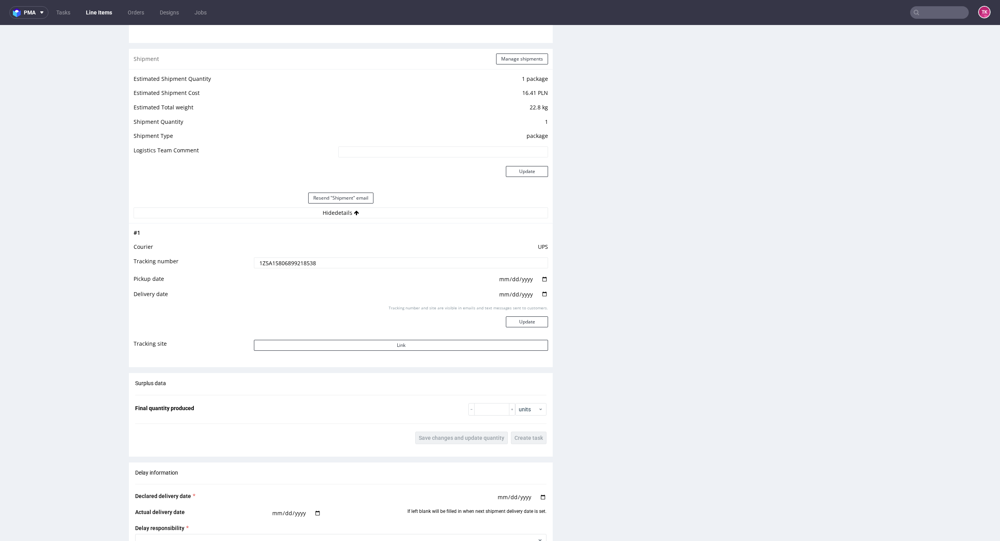
click at [303, 268] on input "1Z5A15806899218538" at bounding box center [401, 262] width 294 height 11
drag, startPoint x: 303, startPoint y: 267, endPoint x: 309, endPoint y: 249, distance: 19.4
click at [303, 268] on input "1Z5A15806899218538" at bounding box center [401, 262] width 294 height 11
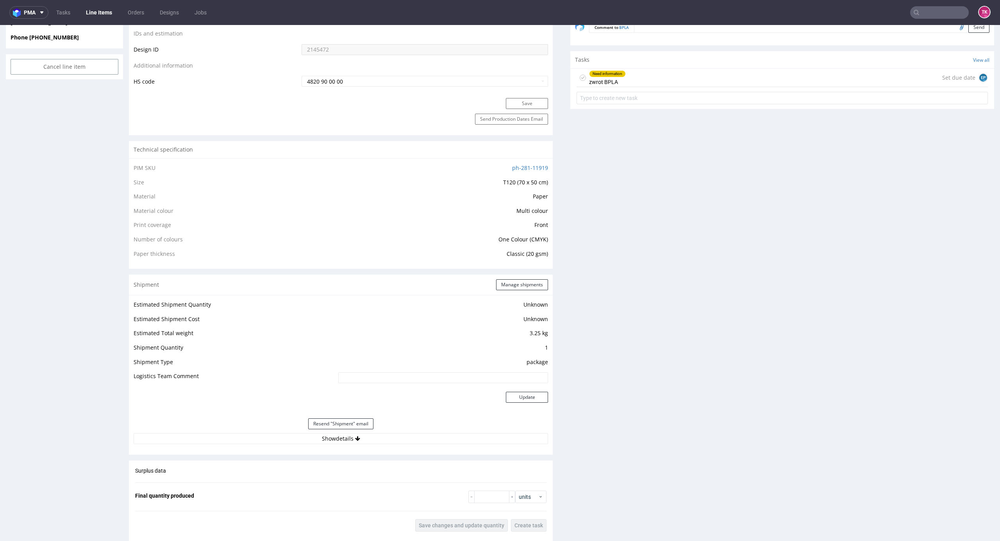
scroll to position [573, 0]
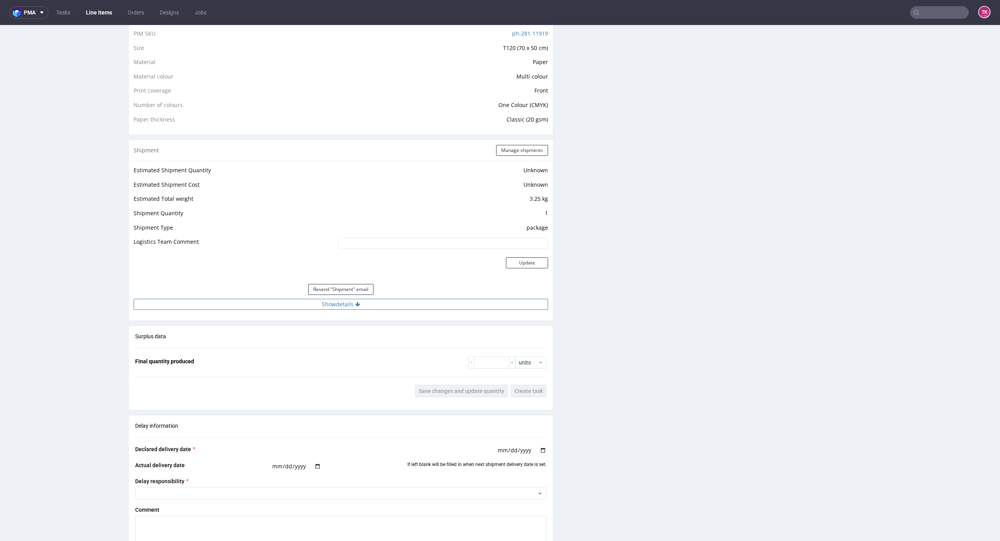
click at [436, 307] on button "Show details" at bounding box center [341, 304] width 414 height 11
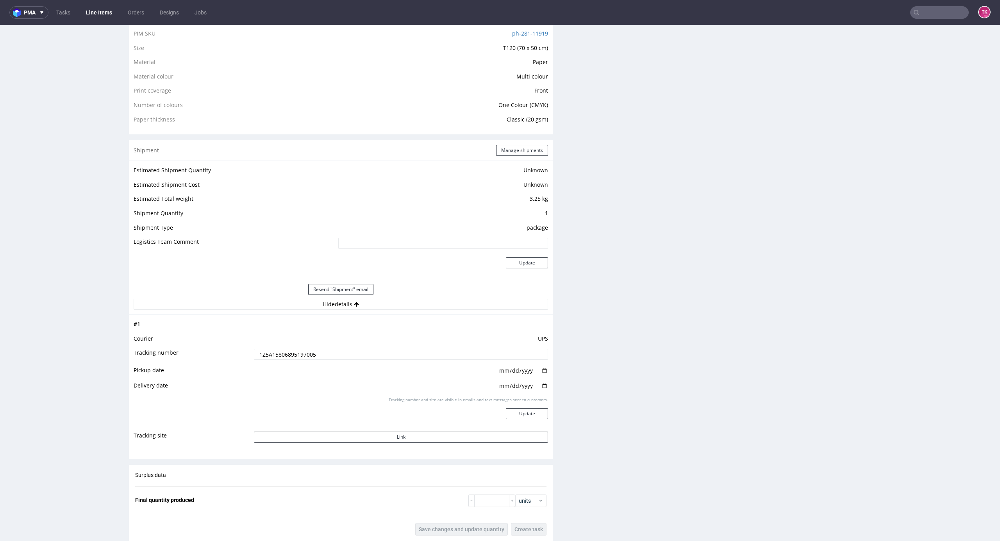
click at [319, 355] on input "1Z5A15806895197005" at bounding box center [401, 354] width 294 height 11
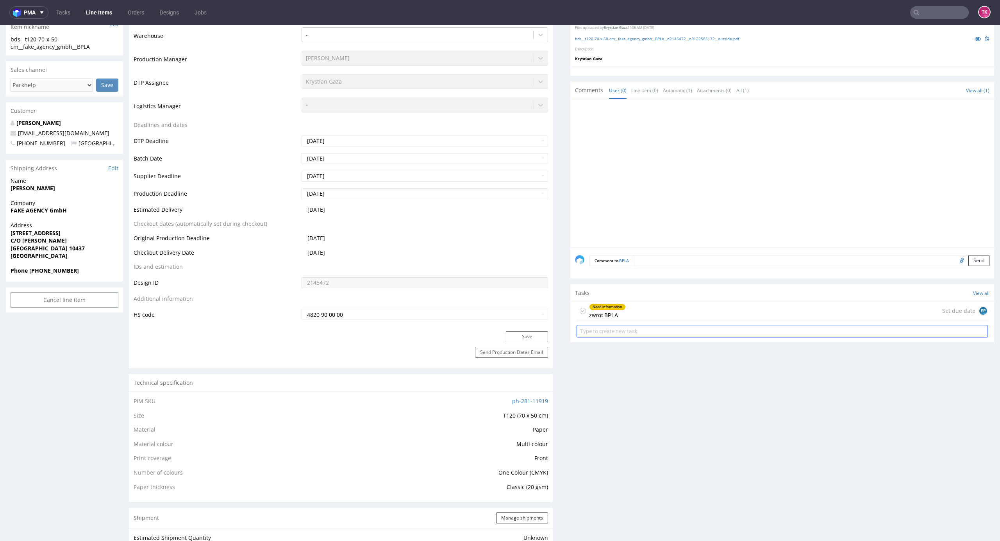
scroll to position [156, 0]
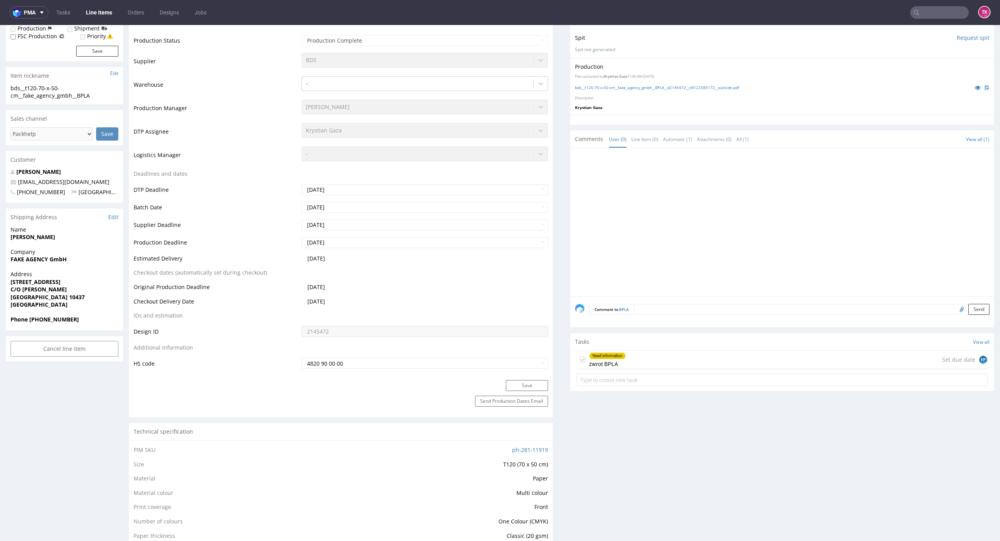
click at [635, 353] on div "Need information zwrot BPLA Set due date EP" at bounding box center [781, 360] width 411 height 18
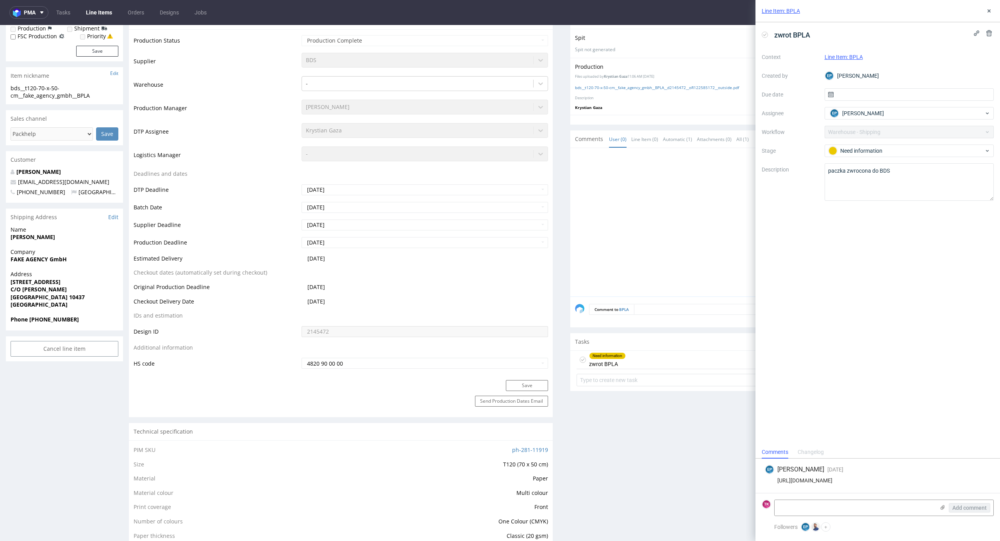
drag, startPoint x: 768, startPoint y: 475, endPoint x: 986, endPoint y: 483, distance: 218.4
click at [986, 483] on div "https://www.ups.com/track?loc=en_PL&requester=WT&tracknum=1Z5A15806895197005/tr…" at bounding box center [878, 480] width 226 height 6
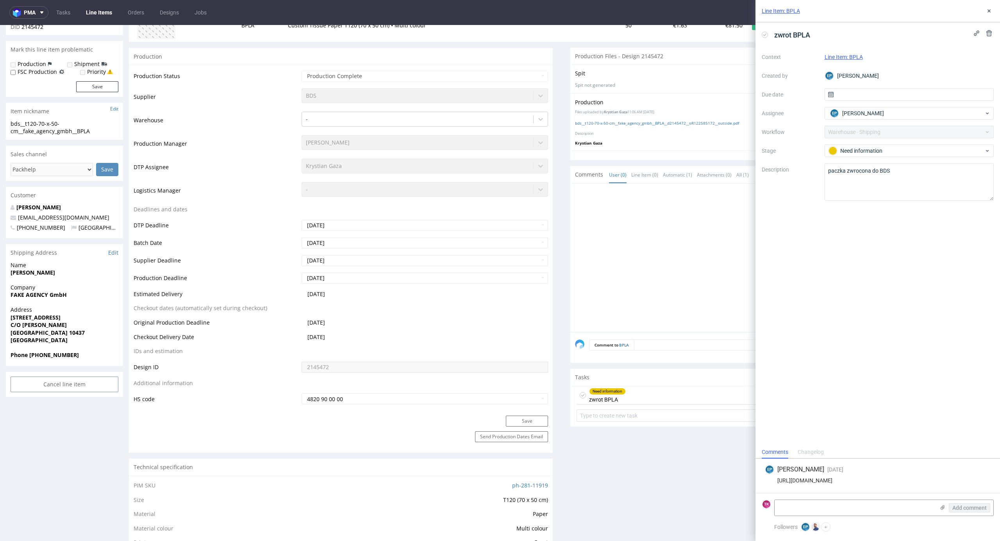
scroll to position [104, 0]
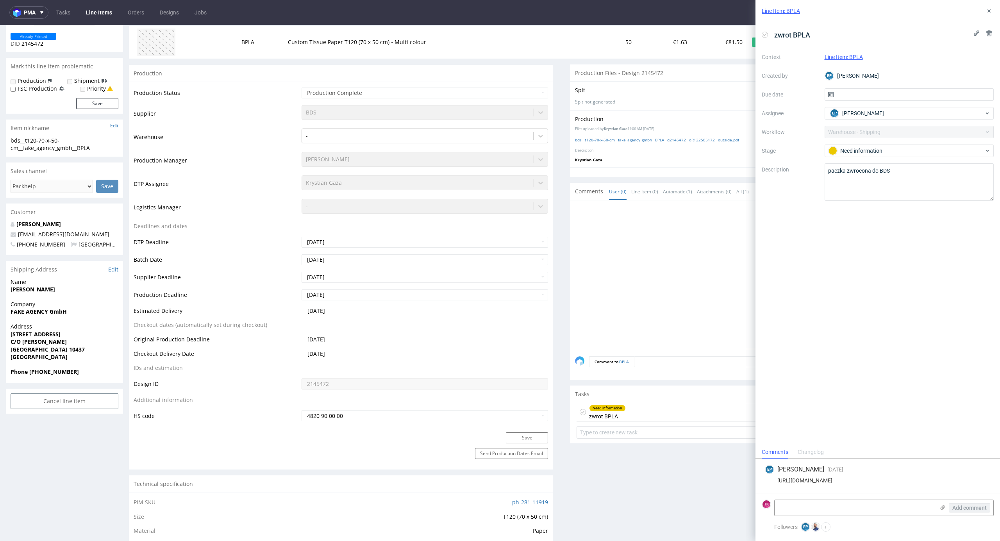
click at [831, 480] on div "https://www.ups.com/track?loc=en_PL&requester=WT&tracknum=1Z5A15806895197005/tr…" at bounding box center [878, 480] width 226 height 6
copy div "https://www.ups.com/track?loc=en_PL&requester=WT&tracknum=1Z5A15806895197005/tr…"
click at [989, 12] on icon at bounding box center [989, 11] width 6 height 6
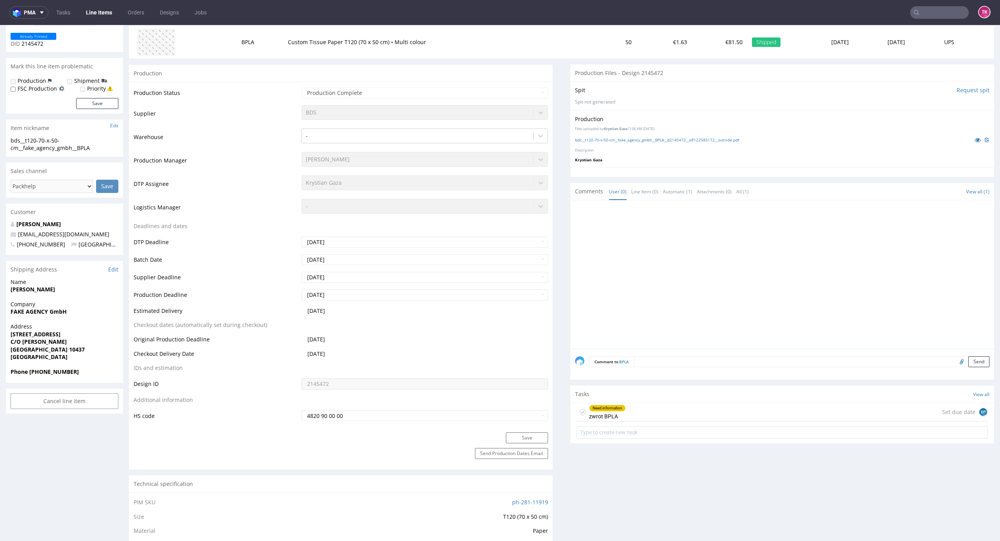
click at [108, 10] on link "Line Items" at bounding box center [99, 12] width 36 height 12
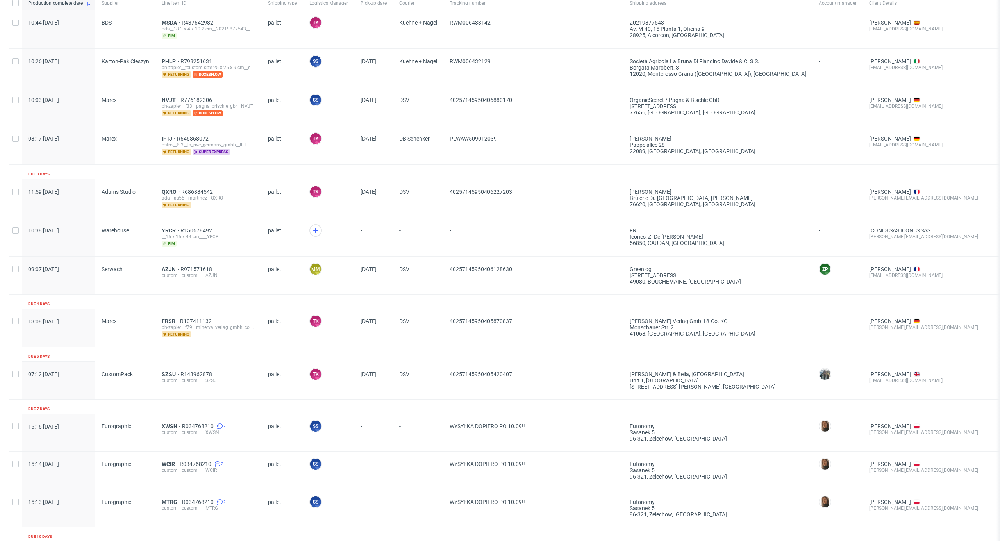
scroll to position [104, 0]
